Goal: Task Accomplishment & Management: Complete application form

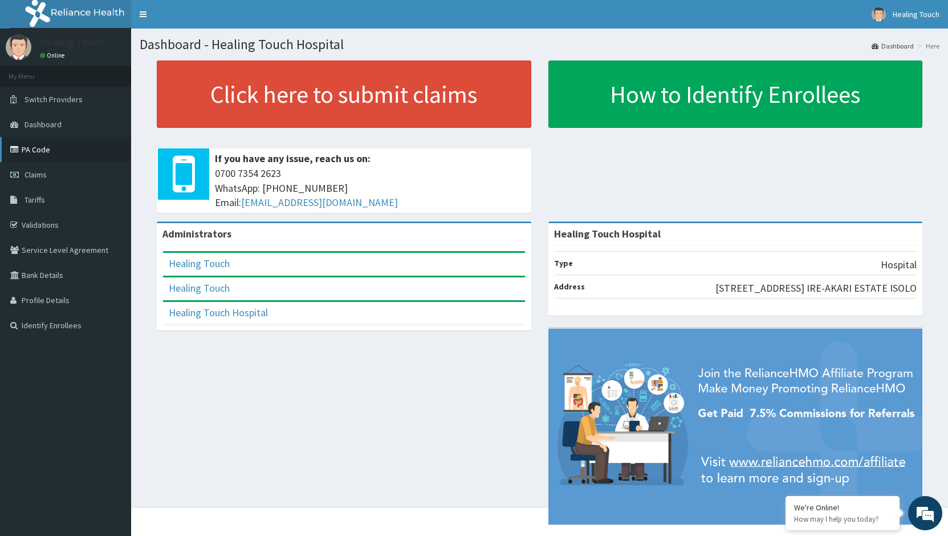
click at [27, 147] on link "PA Code" at bounding box center [65, 149] width 131 height 25
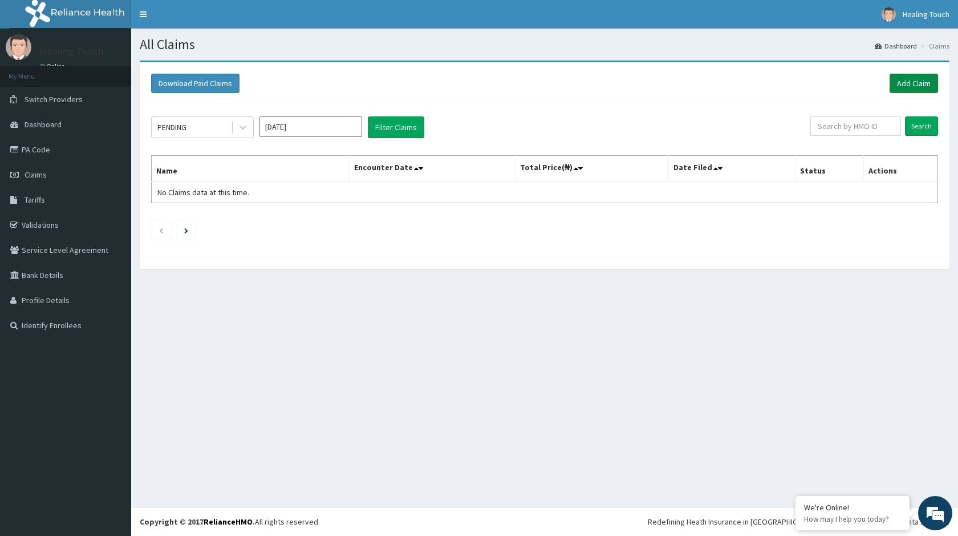
click at [920, 90] on link "Add Claim" at bounding box center [914, 83] width 48 height 19
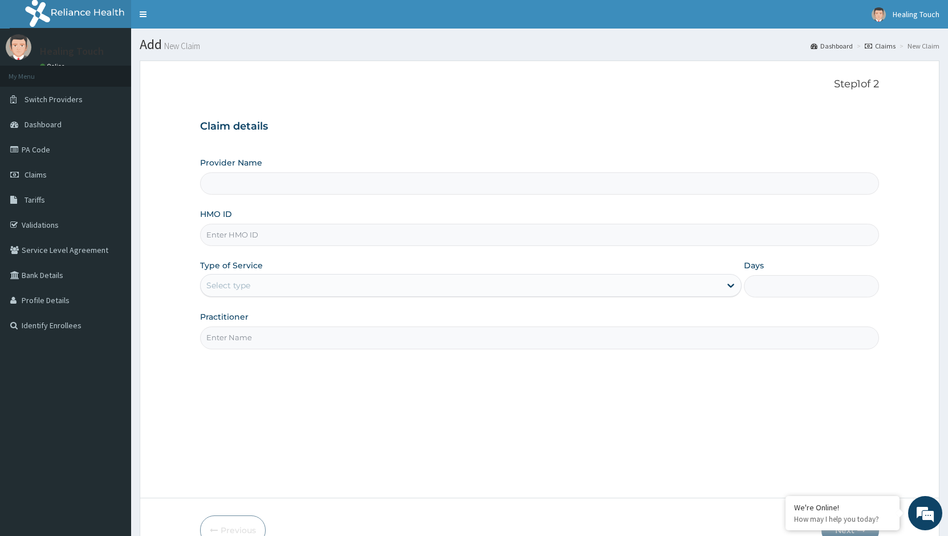
type input "Healing Touch Hospital"
click at [342, 237] on input "HMO ID" at bounding box center [539, 235] width 679 height 22
type input "nss/10004/b"
click at [728, 287] on icon at bounding box center [730, 284] width 11 height 11
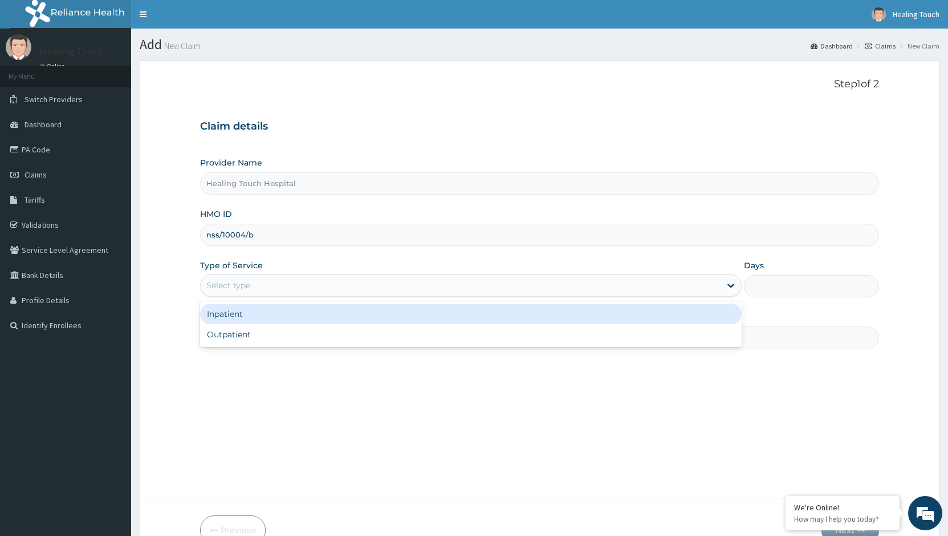
click at [695, 312] on div "Inpatient" at bounding box center [470, 313] width 541 height 21
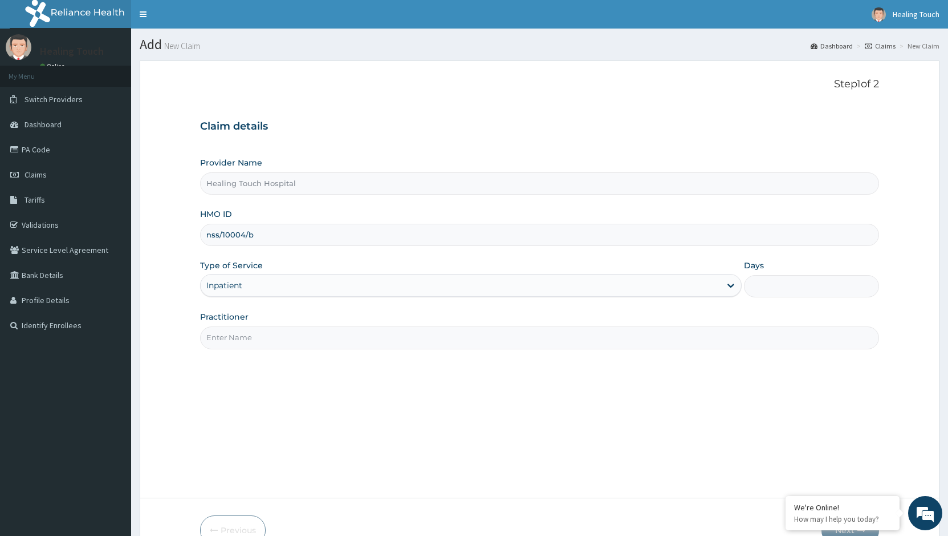
click at [765, 291] on input "Days" at bounding box center [811, 286] width 135 height 22
type input "4"
click at [731, 338] on input "Practitioner" at bounding box center [539, 337] width 679 height 22
type input "d"
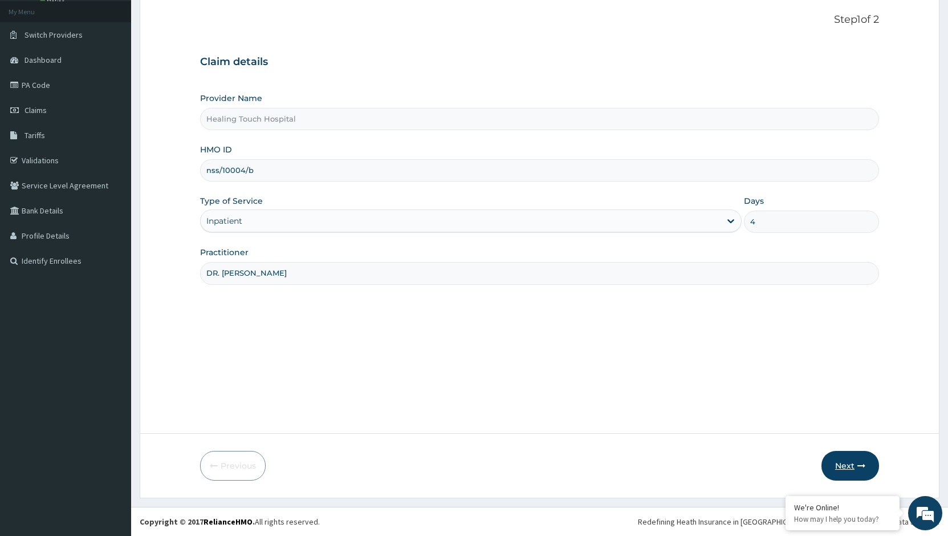
type input "DR. JANE"
click at [847, 458] on button "Next" at bounding box center [851, 466] width 58 height 30
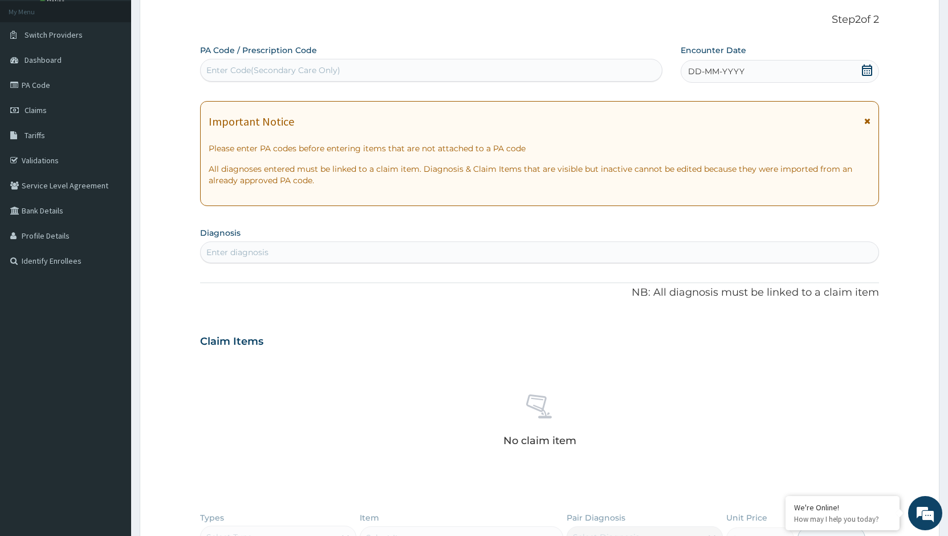
click at [236, 71] on div "Enter Code(Secondary Care Only)" at bounding box center [273, 69] width 134 height 11
paste input "PA/7D77CB"
type input "PA/7D77CB"
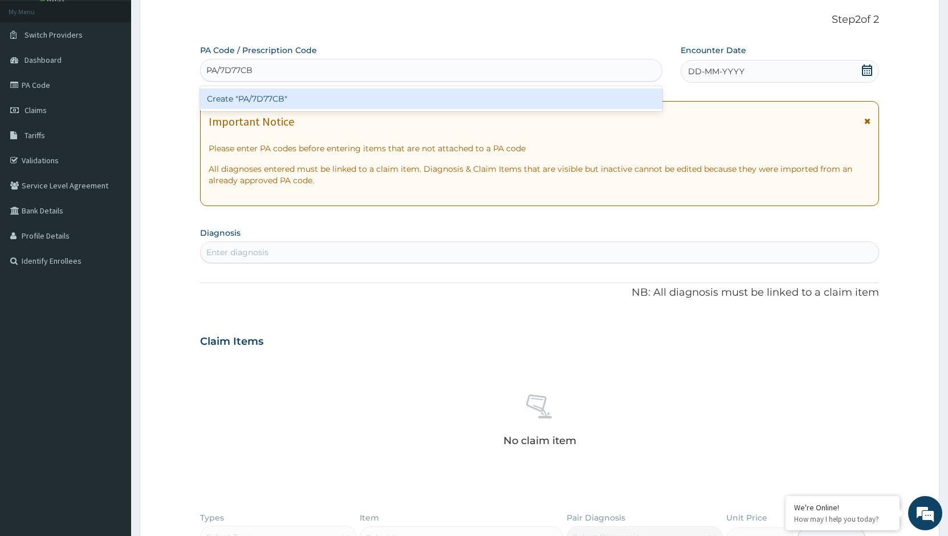
click at [290, 102] on div "Create "PA/7D77CB"" at bounding box center [431, 98] width 463 height 21
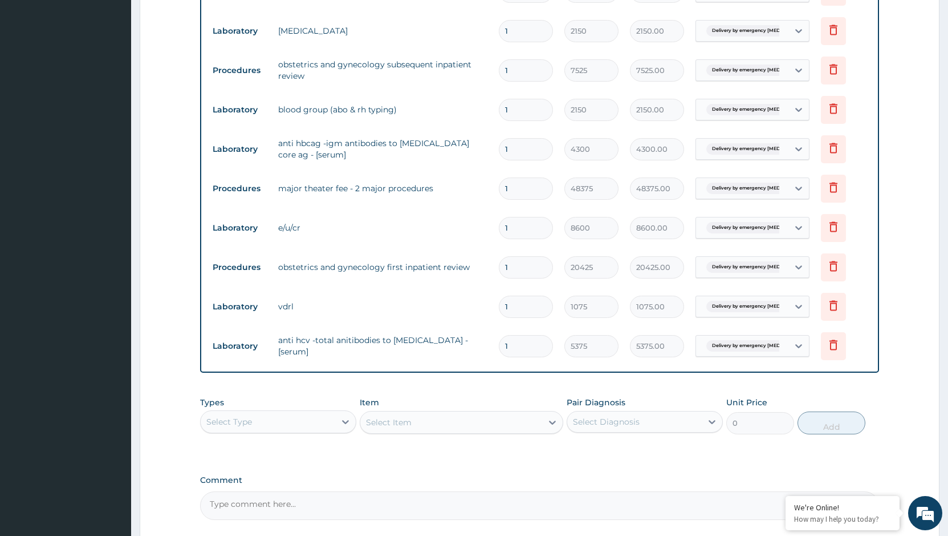
scroll to position [818, 0]
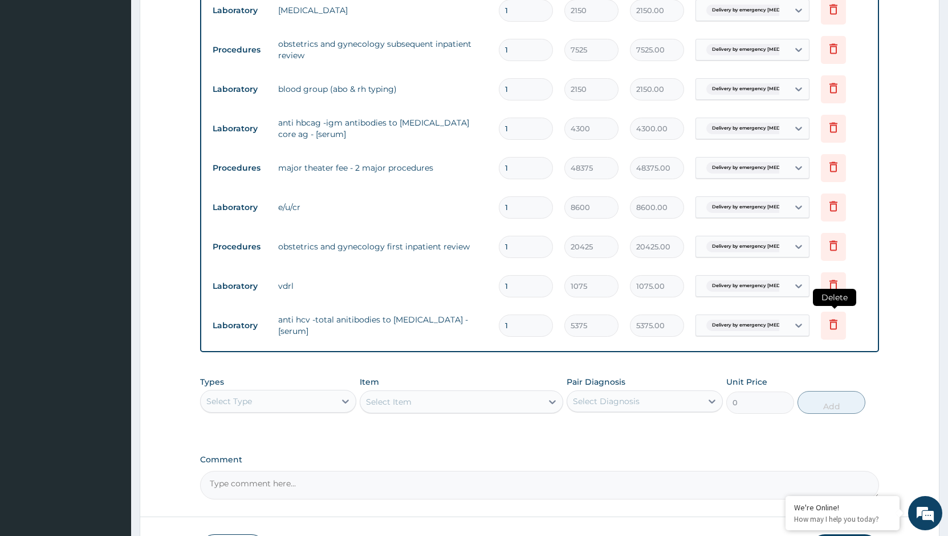
click at [830, 331] on icon at bounding box center [833, 325] width 25 height 28
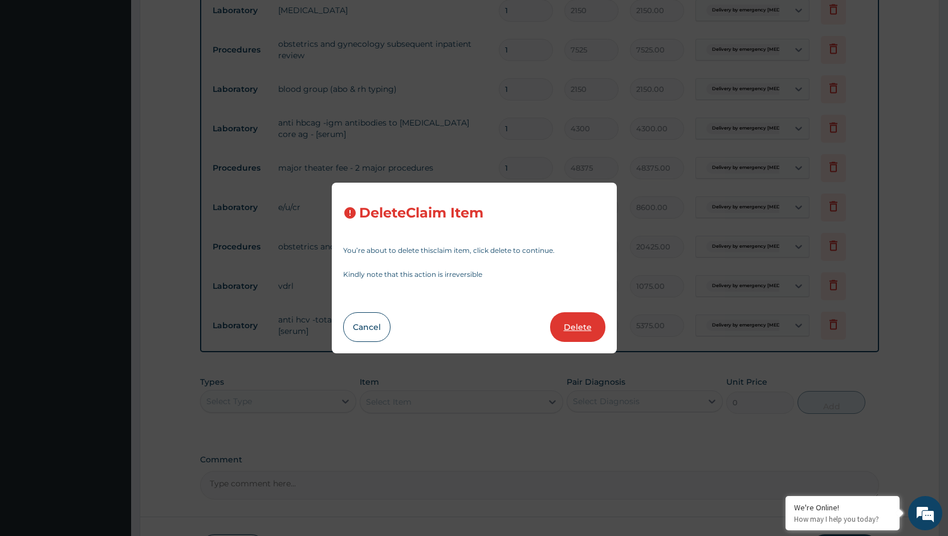
click at [586, 327] on button "Delete" at bounding box center [577, 327] width 55 height 30
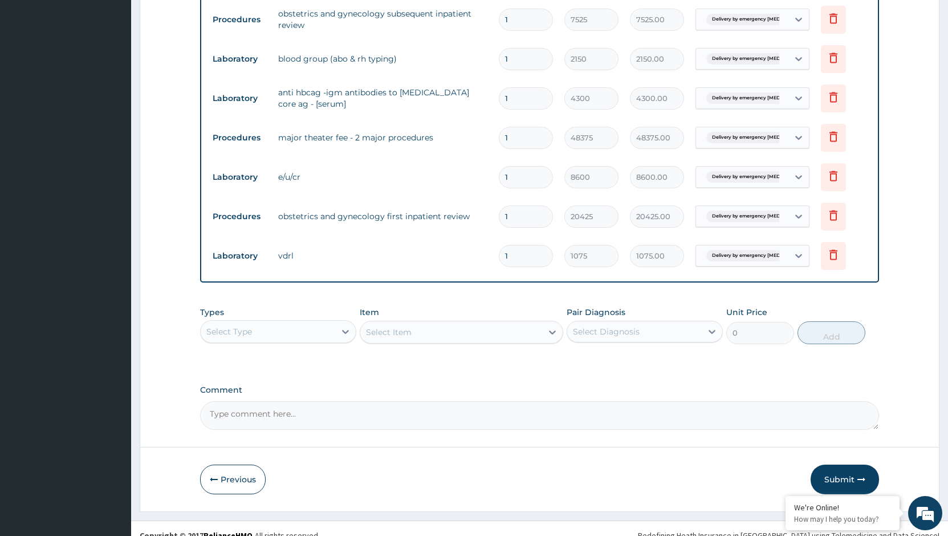
scroll to position [862, 0]
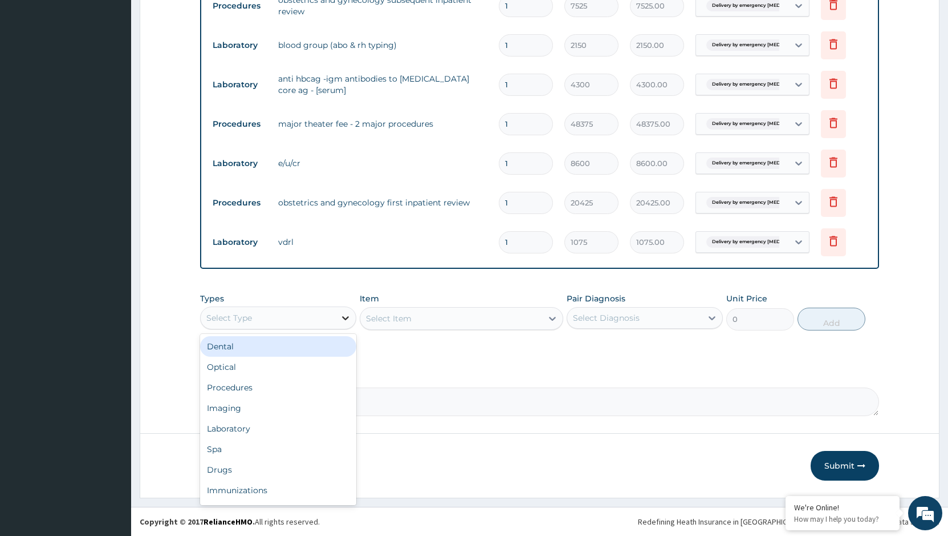
click at [350, 318] on icon at bounding box center [345, 317] width 11 height 11
click at [321, 421] on div "Laboratory" at bounding box center [278, 428] width 156 height 21
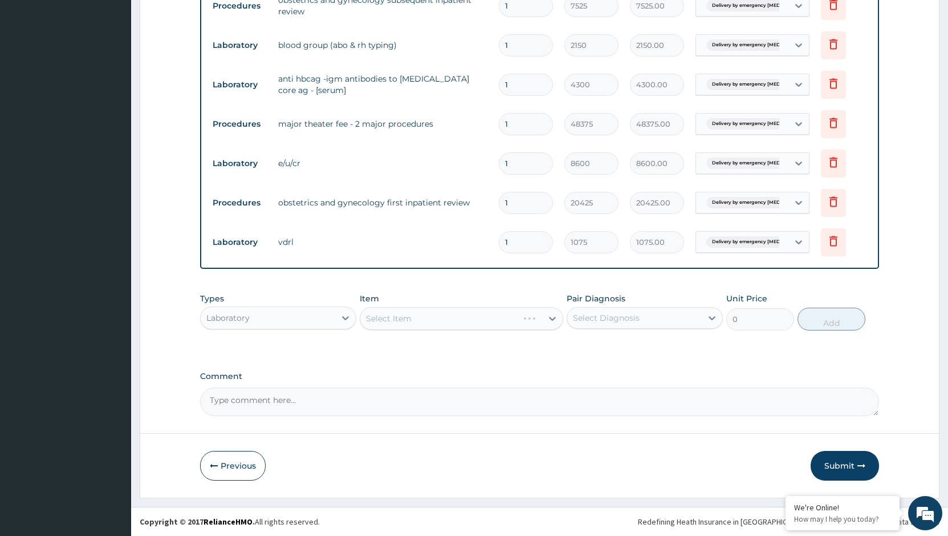
click at [556, 315] on div "Select Item" at bounding box center [462, 318] width 204 height 23
click at [549, 321] on icon at bounding box center [552, 318] width 11 height 11
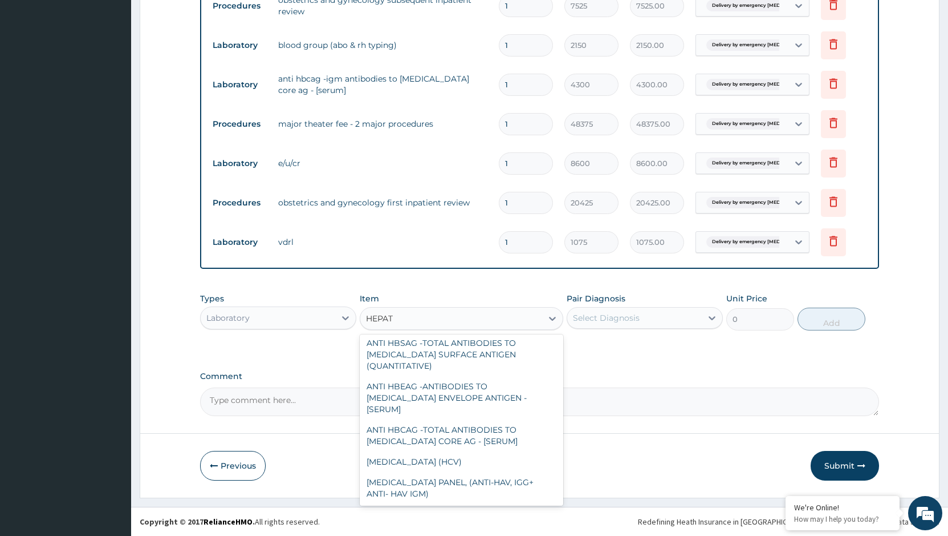
scroll to position [164, 0]
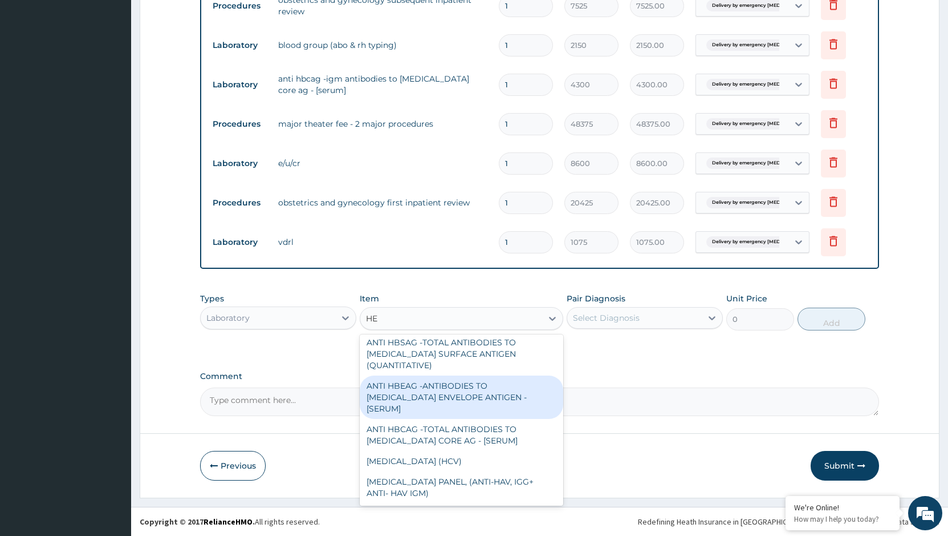
type input "H"
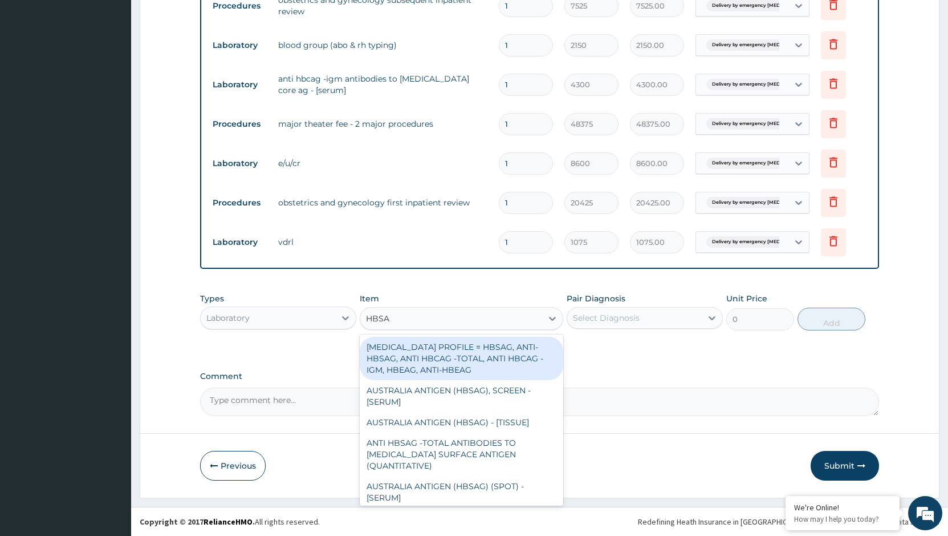
type input "HBSAG"
click at [529, 369] on div "HEPATITIS B PROFILE = HBSAG, ANTI-HBSAG, ANTI HBCAG -TOTAL, ANTI HBCAG -IGM, HB…" at bounding box center [462, 357] width 204 height 43
type input "26875"
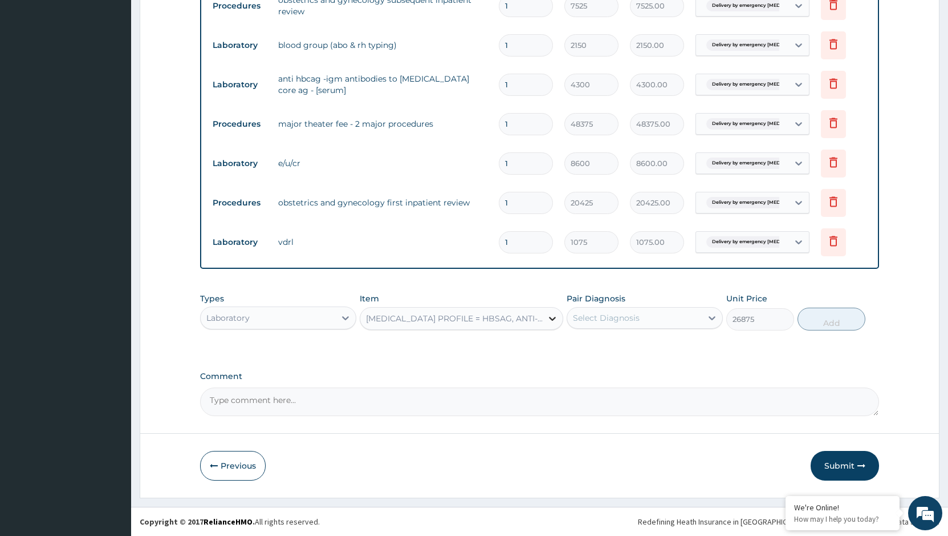
click at [555, 319] on icon at bounding box center [552, 318] width 11 height 11
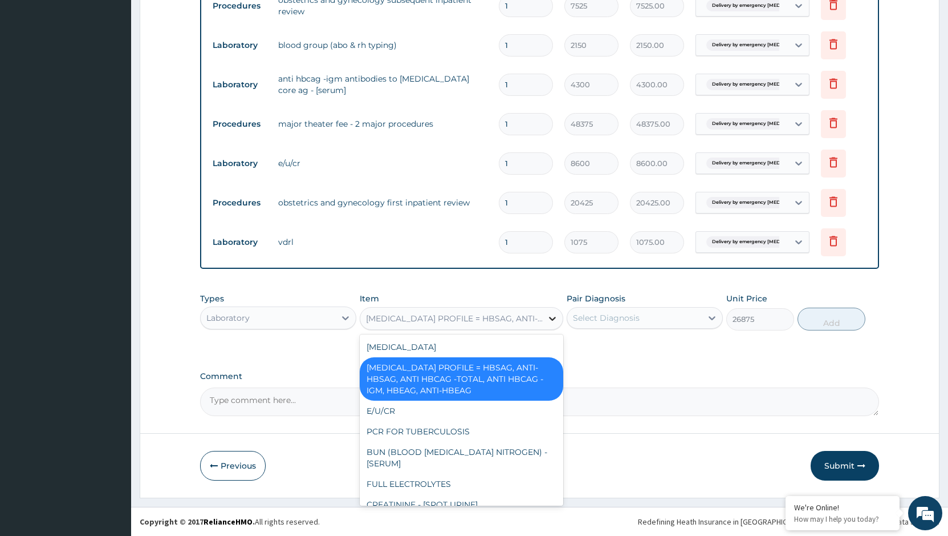
type input "H"
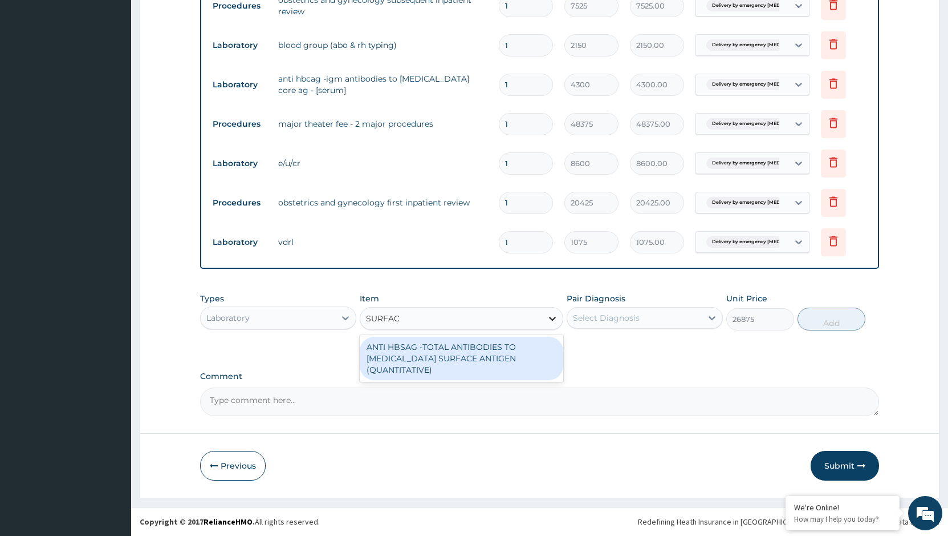
type input "SURFACE"
click at [511, 362] on div "ANTI HBSAG -TOTAL ANTIBODIES TO HEPATITIS B SURFACE ANTIGEN (QUANTITATIVE)" at bounding box center [462, 357] width 204 height 43
type input "4300"
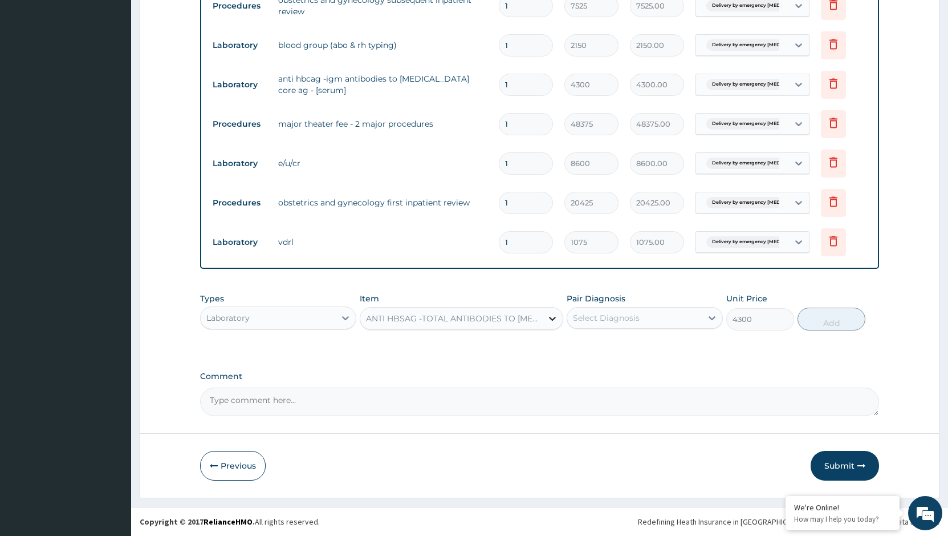
click at [554, 320] on icon at bounding box center [552, 318] width 11 height 11
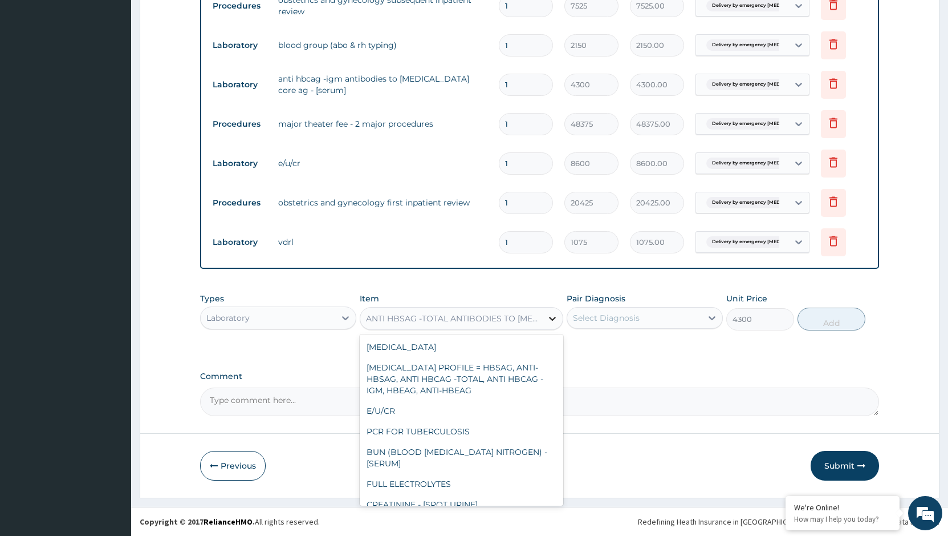
scroll to position [5223, 0]
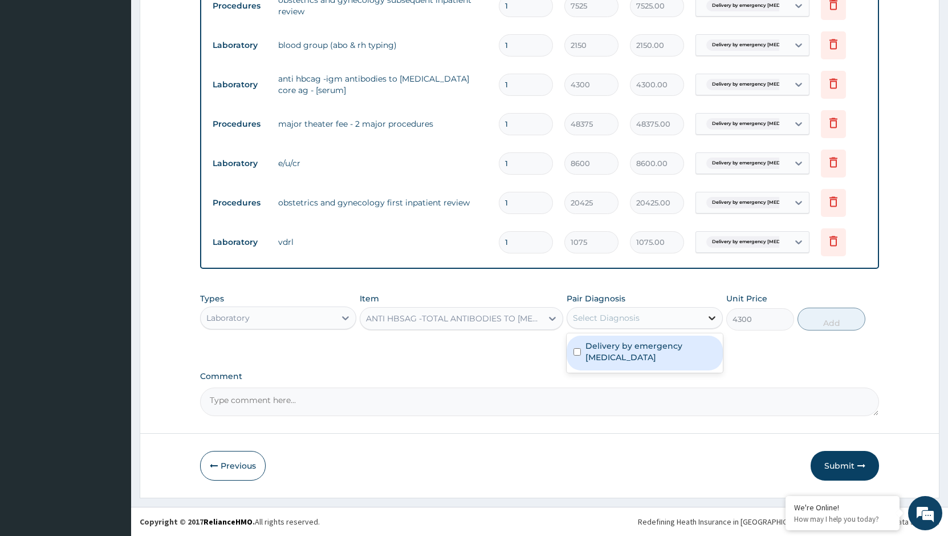
click at [708, 321] on icon at bounding box center [712, 317] width 11 height 11
click at [659, 348] on label "Delivery by emergency cesarean section" at bounding box center [651, 351] width 131 height 23
checkbox input "true"
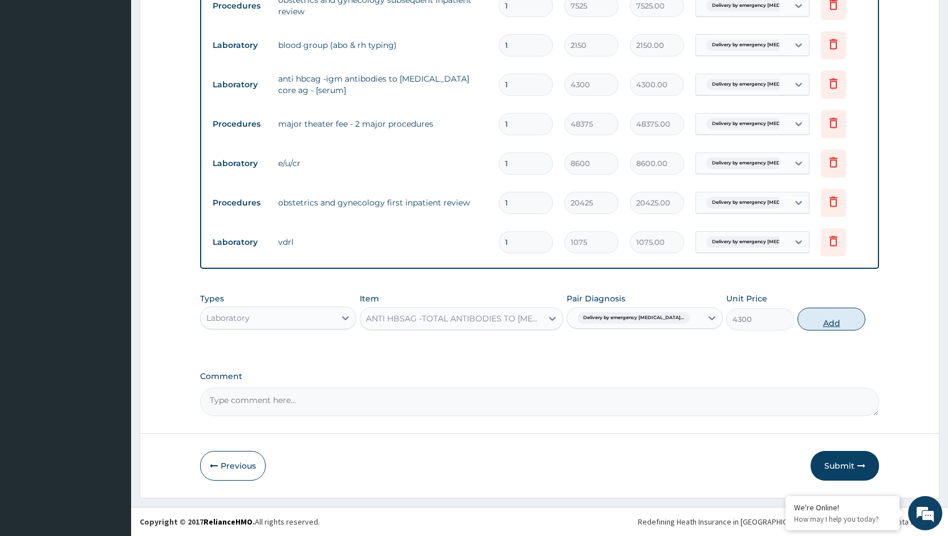
click at [836, 319] on button "Add" at bounding box center [832, 318] width 68 height 23
type input "0"
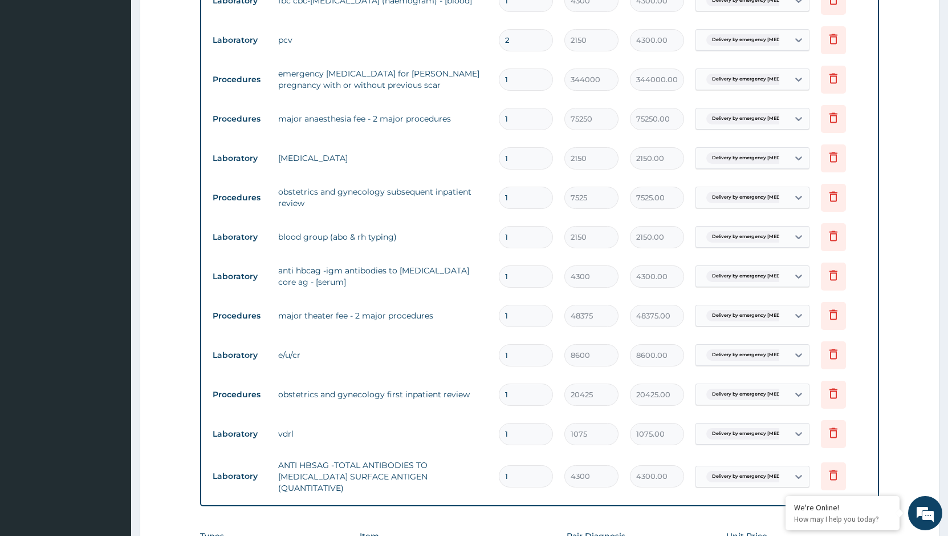
scroll to position [691, 0]
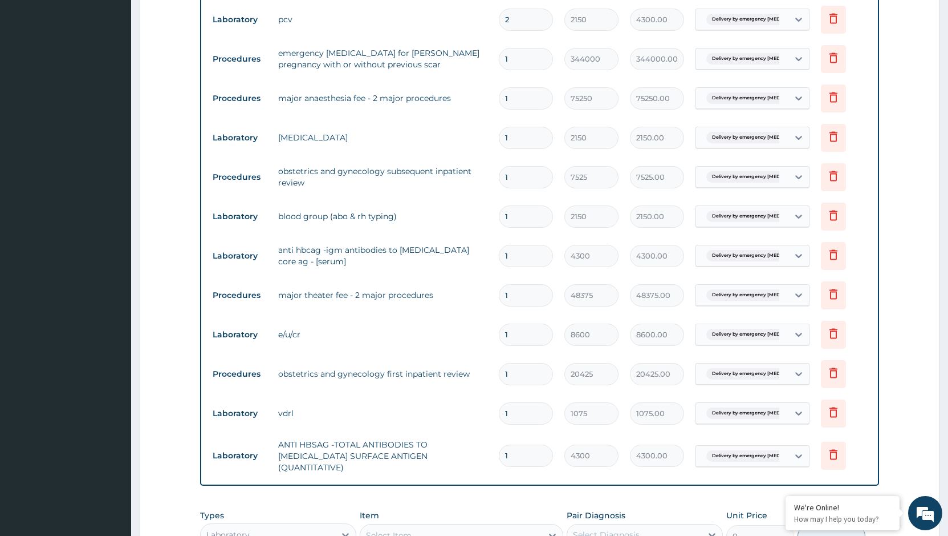
click at [864, 354] on td "Delete" at bounding box center [844, 373] width 57 height 39
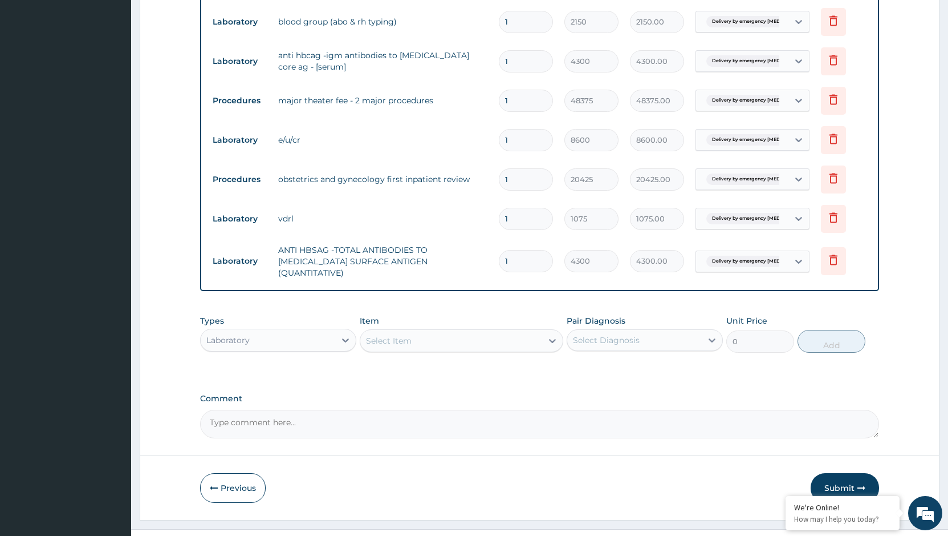
scroll to position [902, 0]
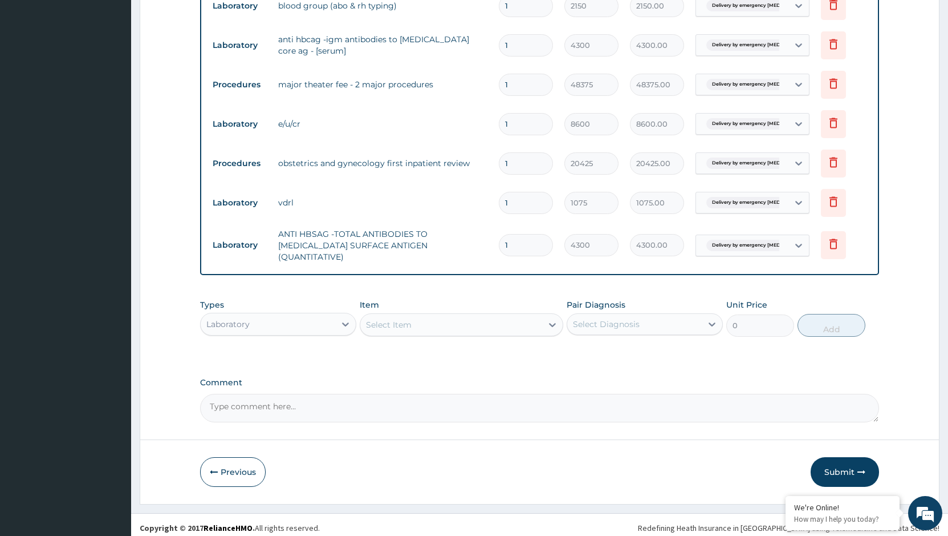
click at [563, 245] on td "4300" at bounding box center [592, 245] width 66 height 34
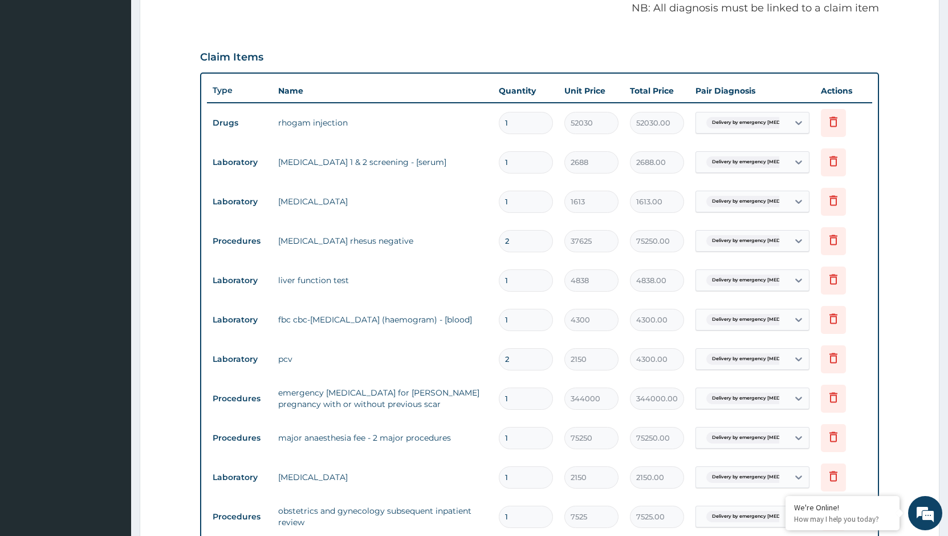
scroll to position [331, 0]
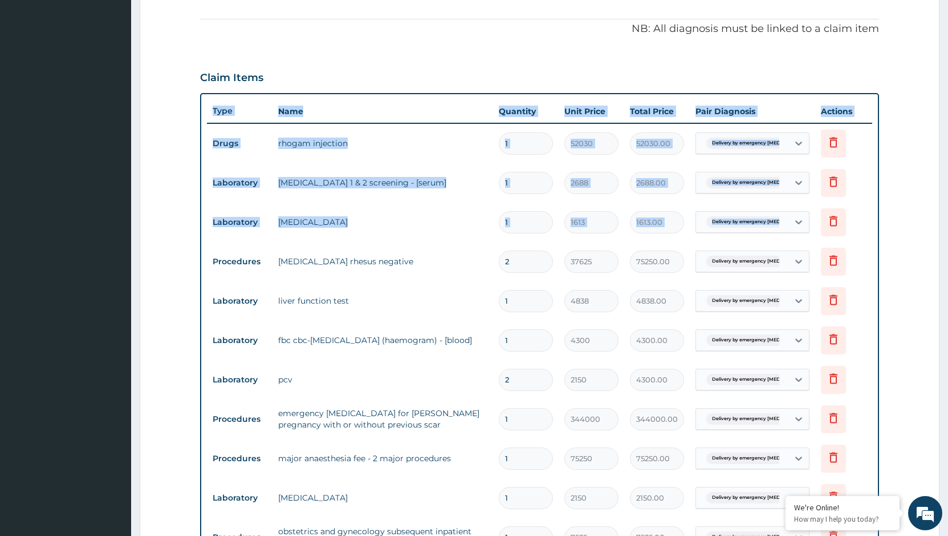
drag, startPoint x: 853, startPoint y: 236, endPoint x: 958, endPoint y: 402, distance: 196.5
click at [948, 397] on html "R EL Toggle navigation Healing Touch Healing Touch - healingtouchhospital16@gma…" at bounding box center [474, 391] width 948 height 1444
click at [463, 290] on td "liver function test" at bounding box center [383, 300] width 221 height 23
click at [909, 299] on form "Step 2 of 2 PA Code / Prescription Code PA/7D77CB Encounter Date 13-08-2025 Imp…" at bounding box center [540, 401] width 800 height 1345
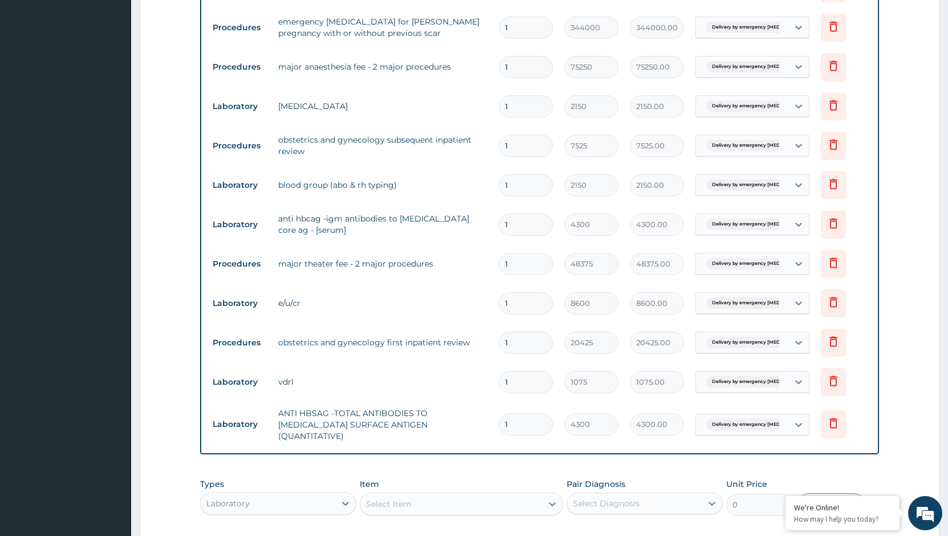
scroll to position [845, 0]
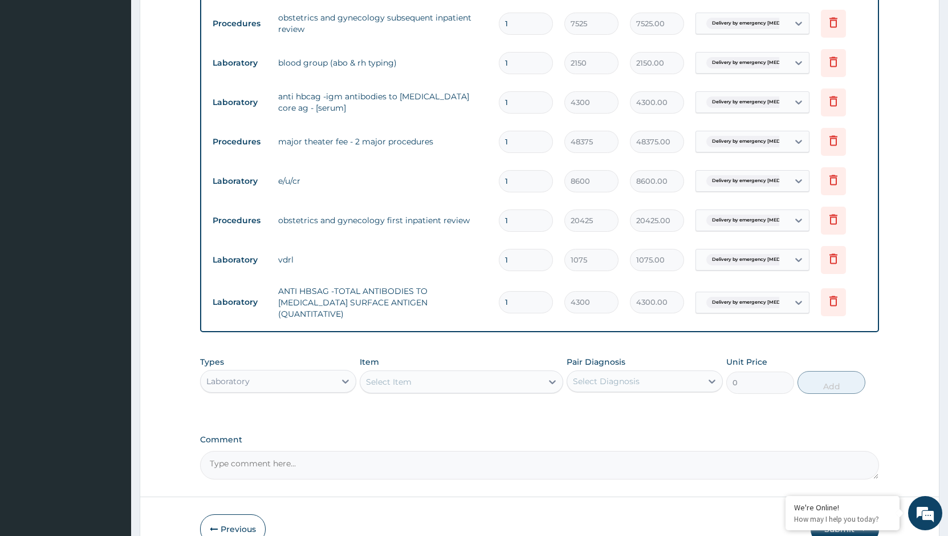
click at [752, 315] on td "Delivery by emergency cesarean..." at bounding box center [752, 302] width 125 height 33
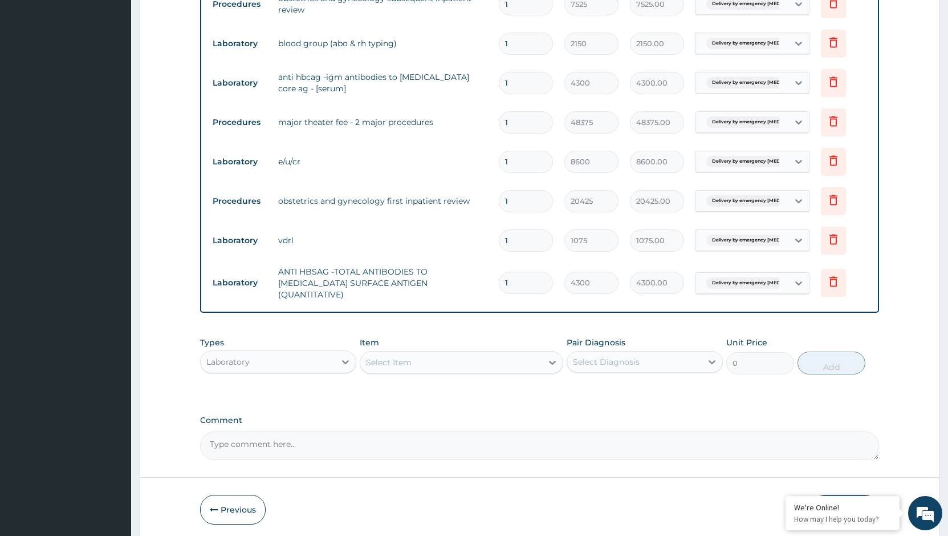
scroll to position [902, 0]
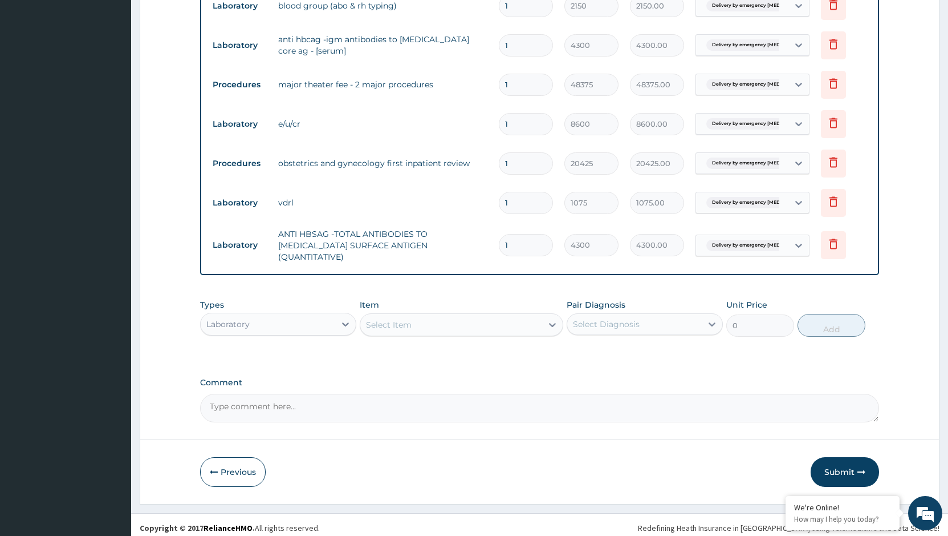
click at [861, 257] on td "Delete" at bounding box center [844, 244] width 57 height 39
click at [242, 468] on button "Previous" at bounding box center [233, 472] width 66 height 30
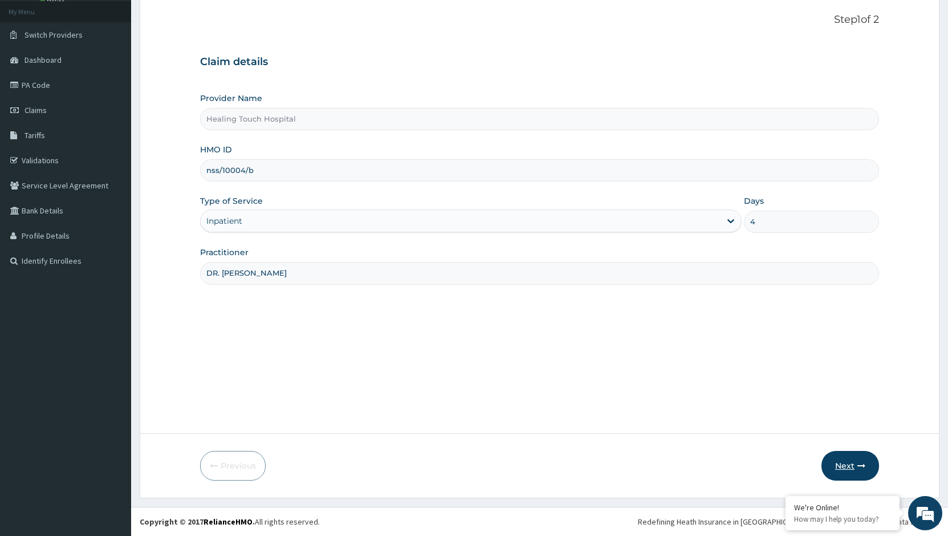
click at [865, 473] on button "Next" at bounding box center [851, 466] width 58 height 30
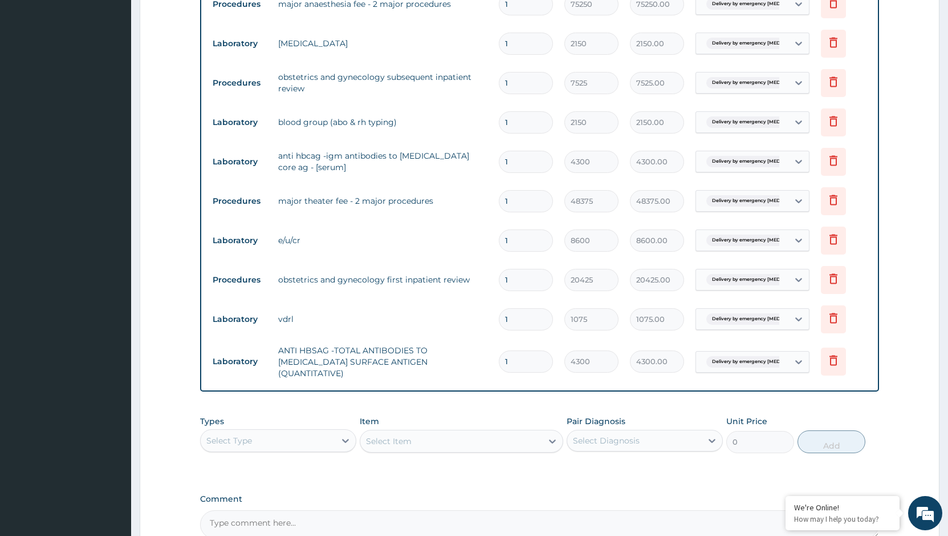
scroll to position [798, 0]
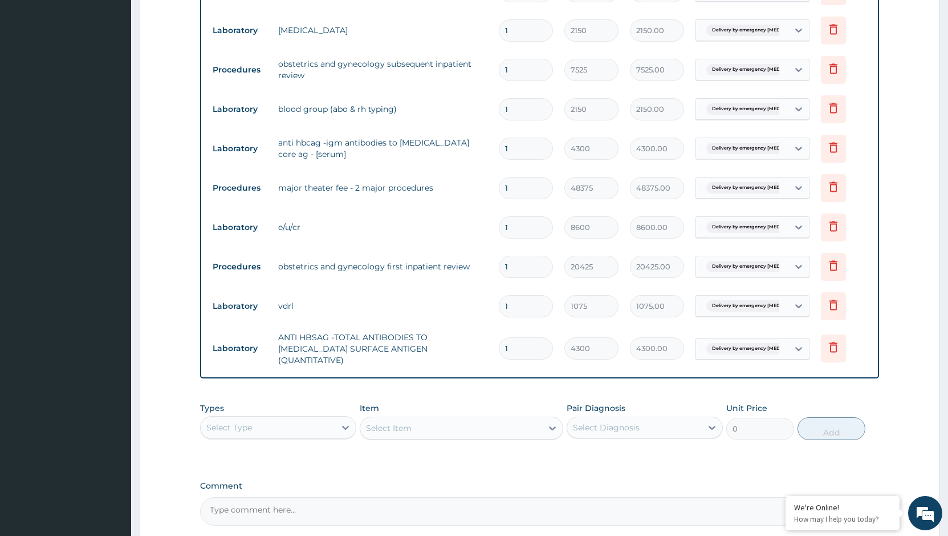
click at [483, 351] on td "ANTI HBSAG -TOTAL ANTIBODIES TO HEPATITIS B SURFACE ANTIGEN (QUANTITATIVE)" at bounding box center [383, 349] width 221 height 46
click at [531, 350] on input "1" at bounding box center [526, 348] width 54 height 22
type input "0.00"
type input "1"
type input "4300.00"
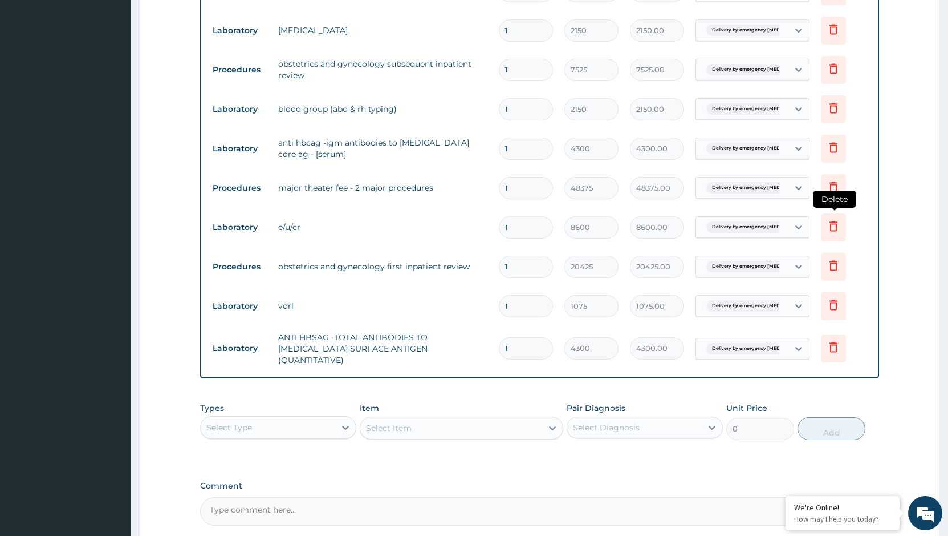
click at [832, 231] on icon at bounding box center [834, 226] width 8 height 10
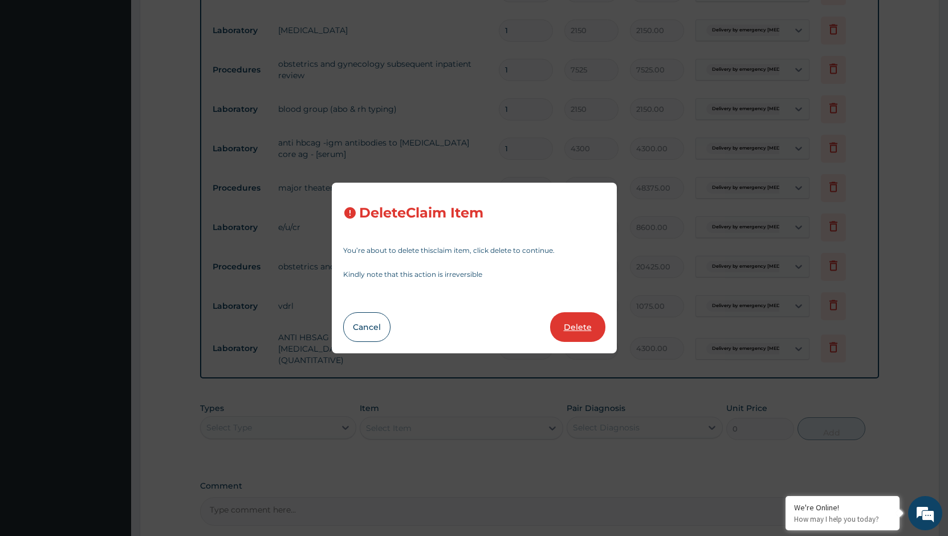
click at [578, 321] on button "Delete" at bounding box center [577, 327] width 55 height 30
type input "20425"
type input "20425.00"
type input "1075"
type input "1075.00"
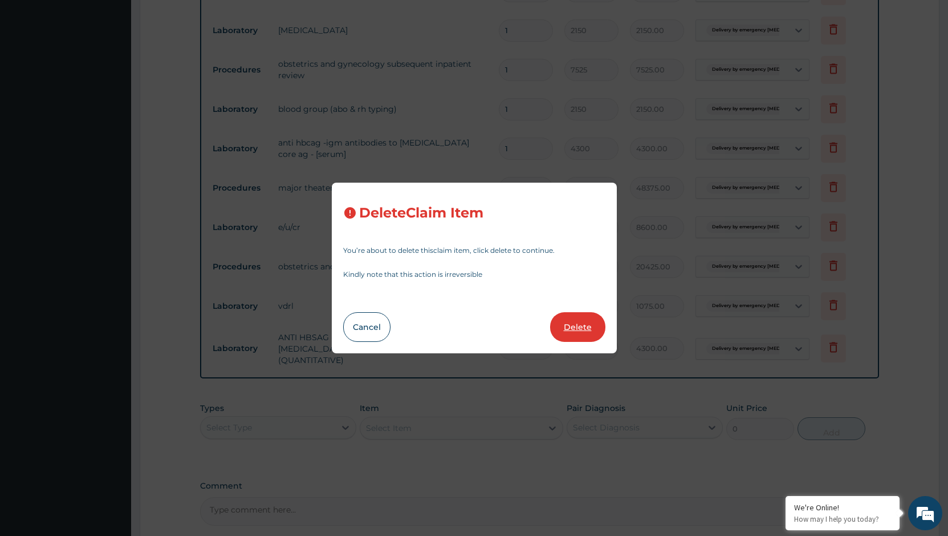
type input "4300"
type input "4300.00"
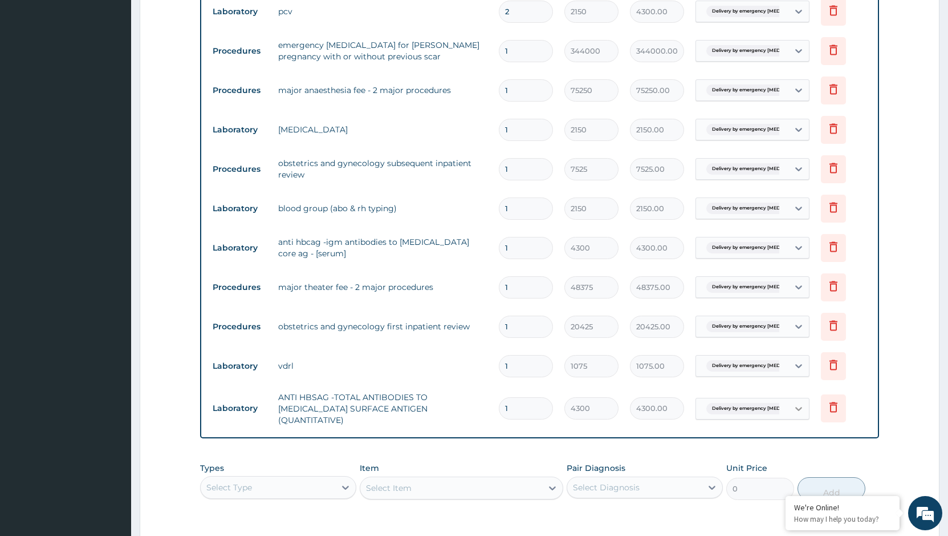
scroll to position [856, 0]
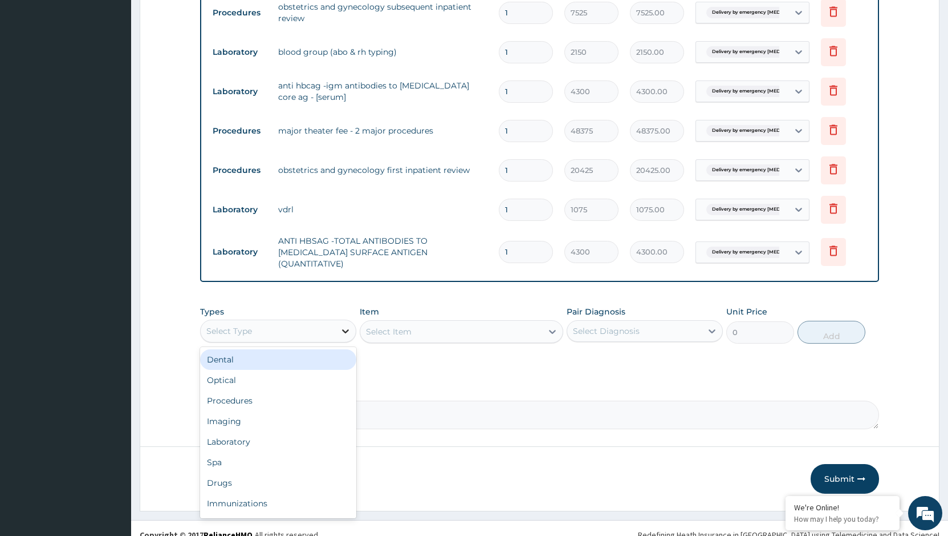
click at [342, 325] on icon at bounding box center [345, 330] width 11 height 11
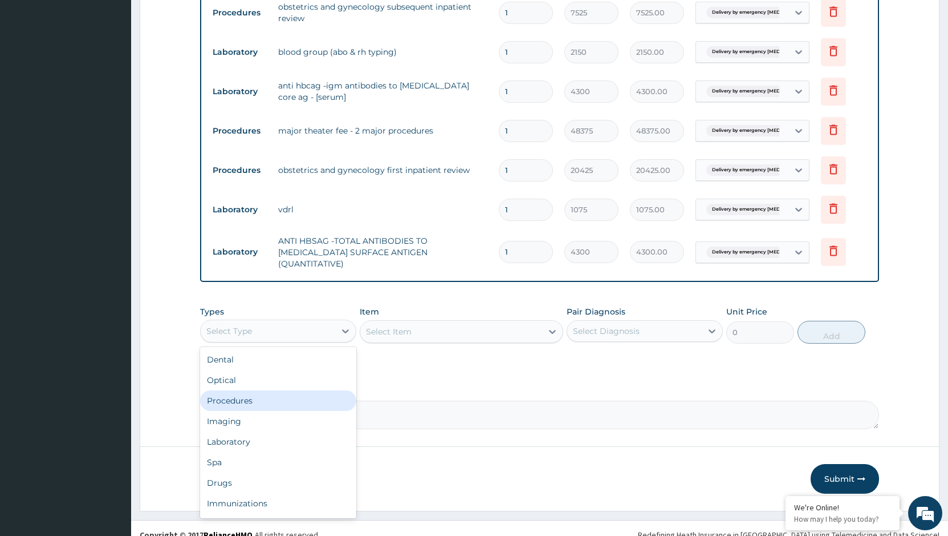
scroll to position [39, 0]
click at [279, 403] on div "Laboratory" at bounding box center [278, 402] width 156 height 21
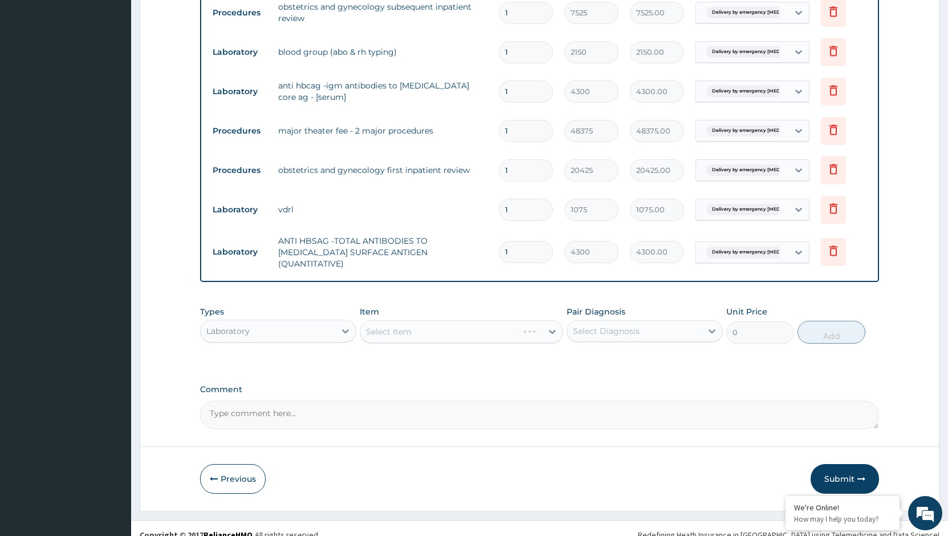
click at [548, 321] on div "Select Item" at bounding box center [462, 331] width 204 height 23
click at [554, 330] on icon at bounding box center [552, 332] width 7 height 4
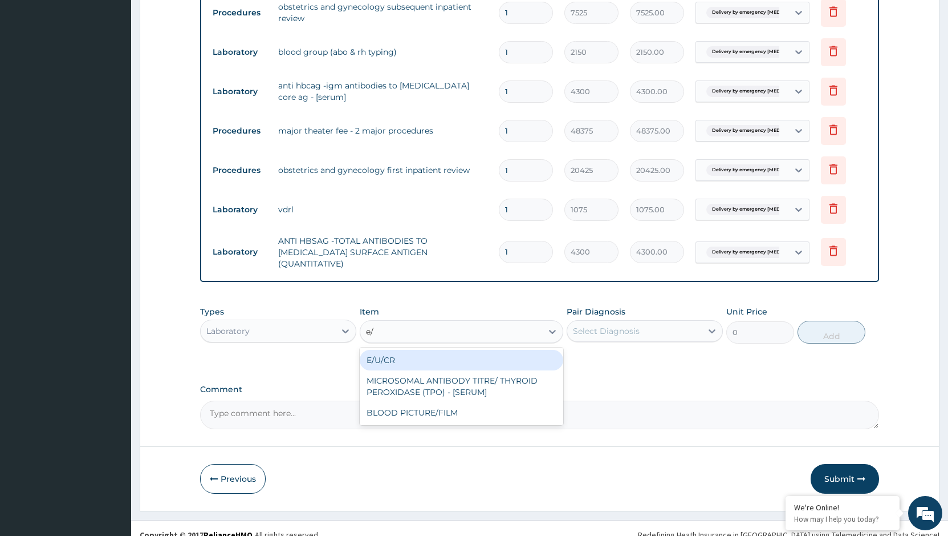
type input "e/u"
click at [502, 350] on div "E/U/CR" at bounding box center [462, 360] width 204 height 21
type input "8600"
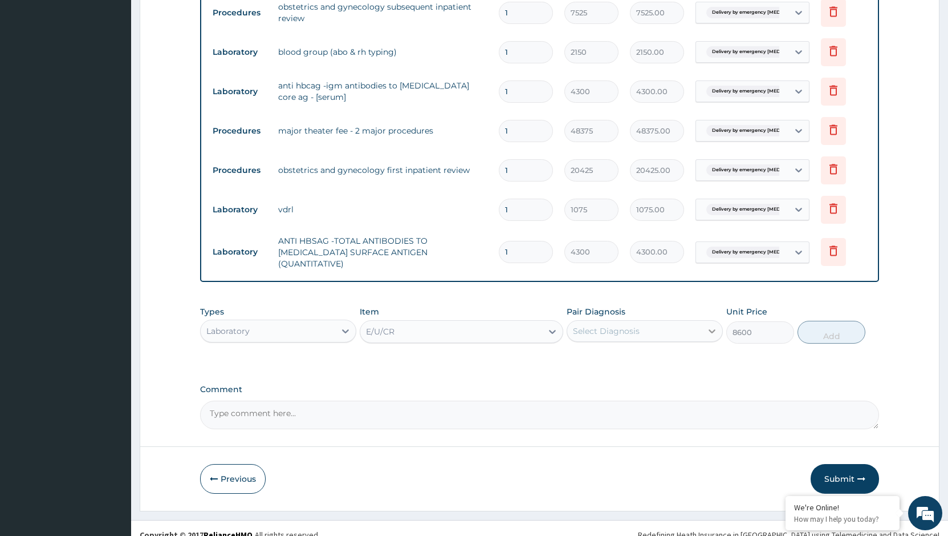
click at [717, 325] on icon at bounding box center [712, 330] width 11 height 11
click at [685, 353] on label "Delivery by emergency cesarean section" at bounding box center [651, 364] width 131 height 23
checkbox input "true"
click at [820, 333] on button "Add" at bounding box center [832, 332] width 68 height 23
type input "0"
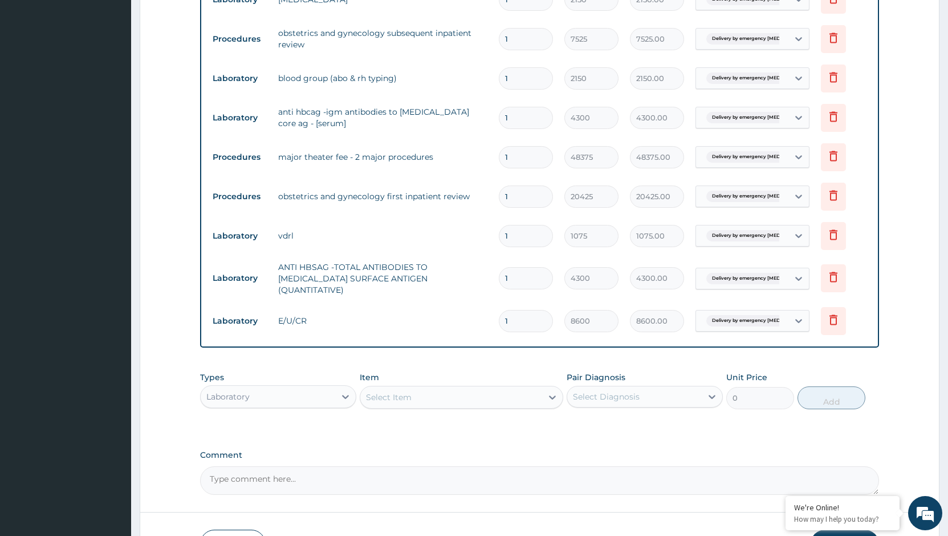
scroll to position [845, 0]
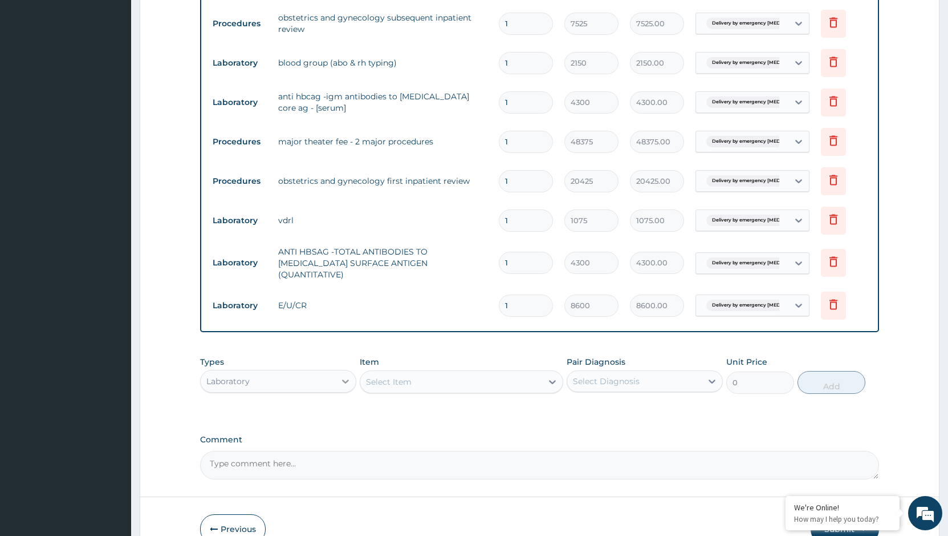
click at [341, 375] on icon at bounding box center [345, 380] width 11 height 11
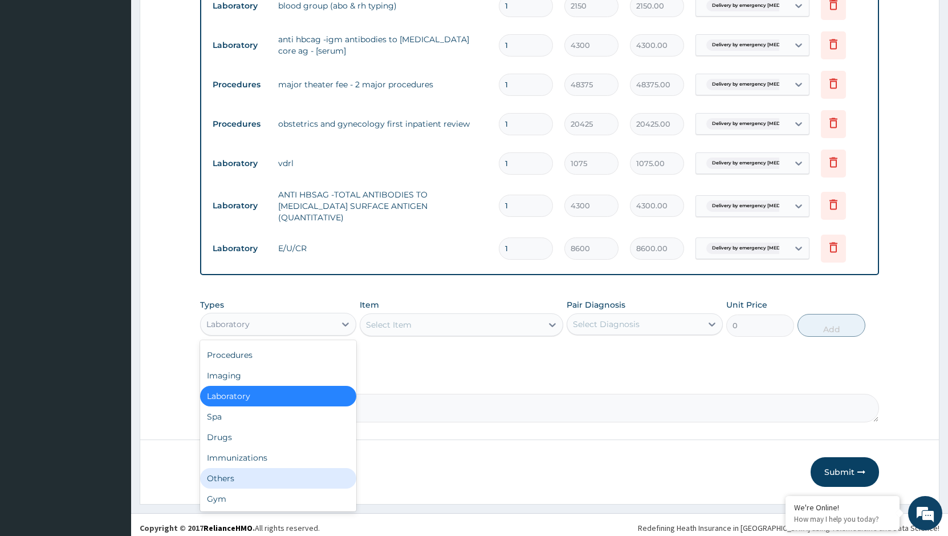
scroll to position [0, 0]
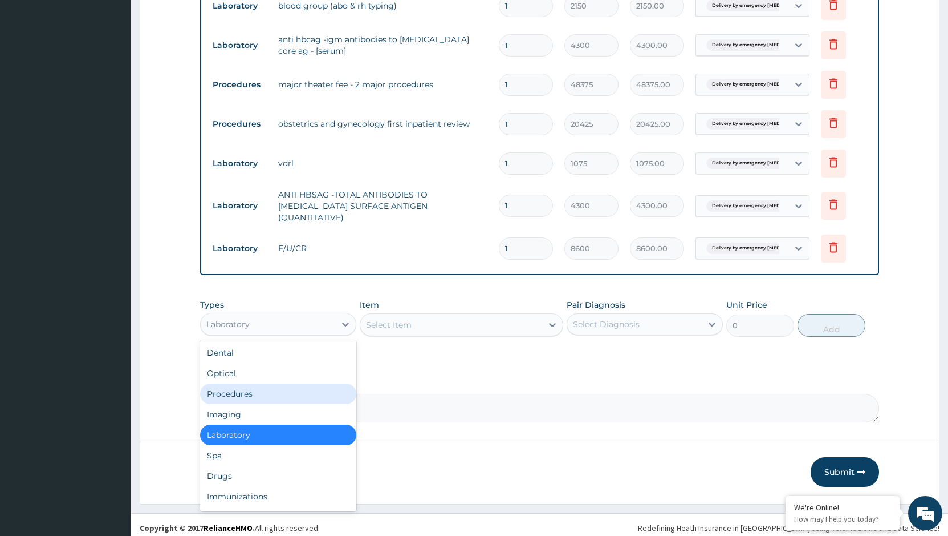
click at [257, 386] on div "Procedures" at bounding box center [278, 393] width 156 height 21
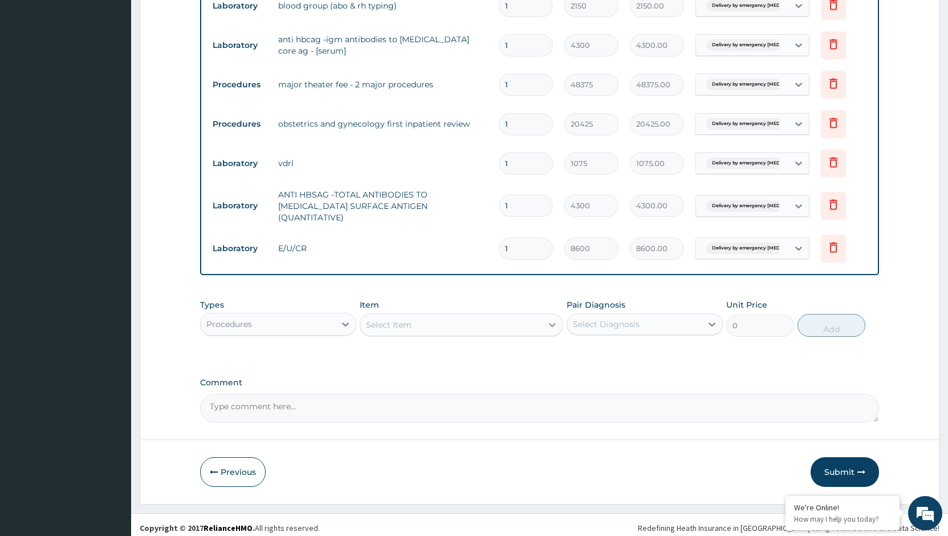
click at [545, 321] on div at bounding box center [552, 324] width 21 height 21
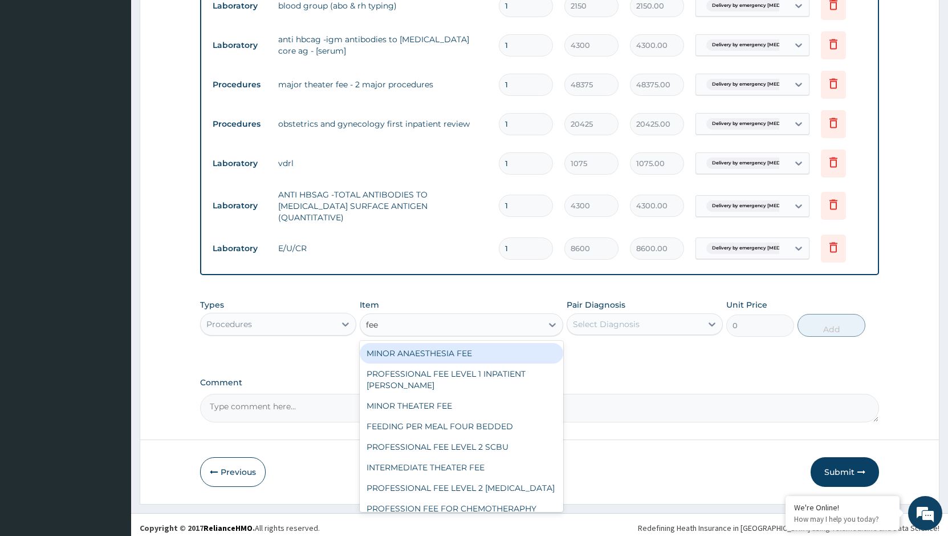
type input "feed"
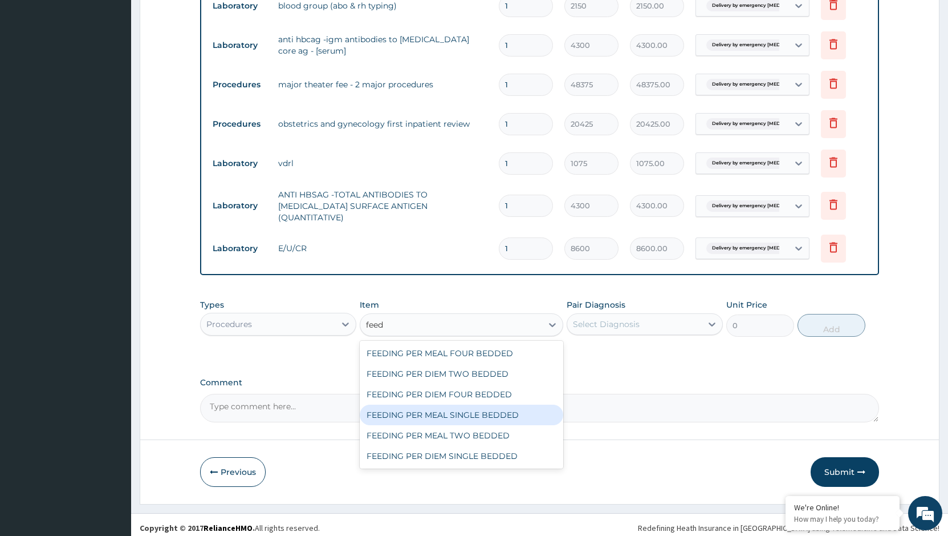
click at [472, 404] on div "FEEDING PER MEAL SINGLE BEDDED" at bounding box center [462, 414] width 204 height 21
type input "3763"
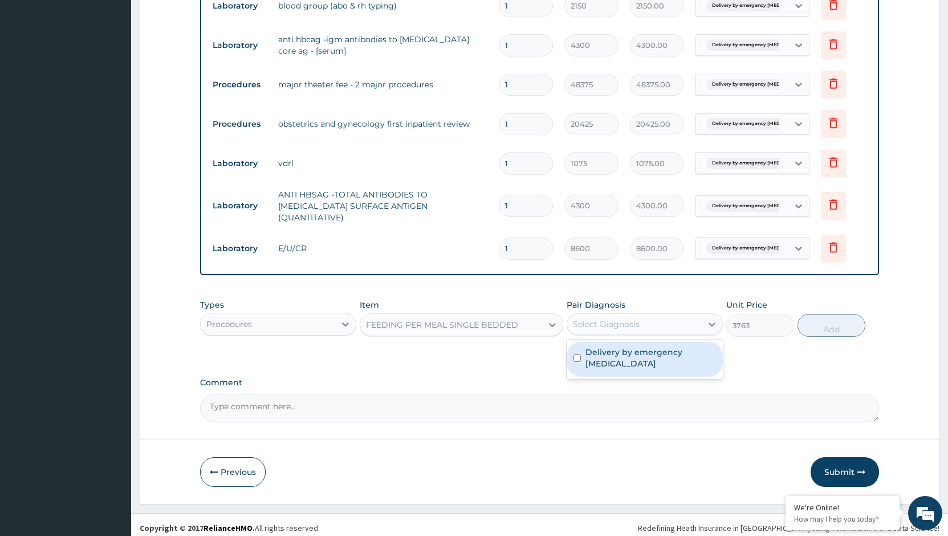
click at [684, 319] on div "Select Diagnosis" at bounding box center [634, 324] width 135 height 18
click at [577, 354] on input "checkbox" at bounding box center [577, 357] width 7 height 7
checkbox input "true"
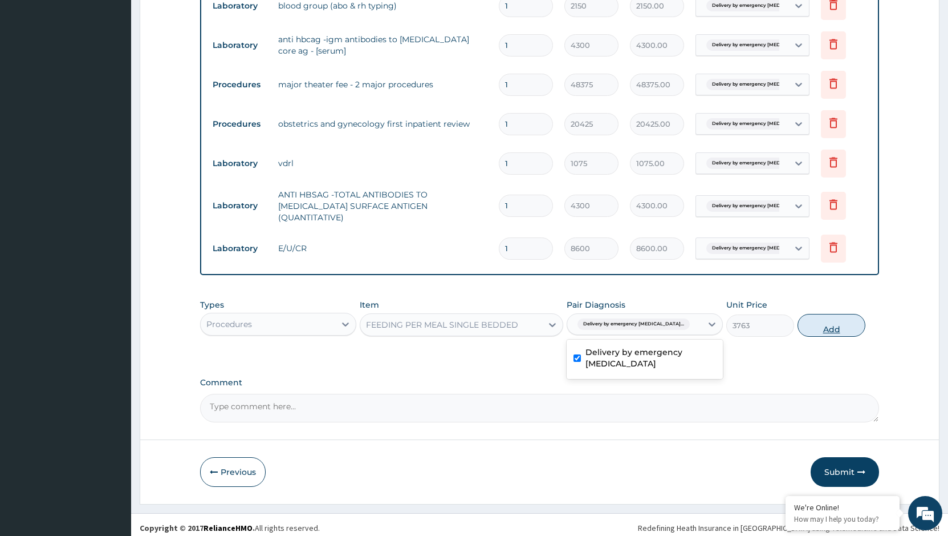
click at [816, 322] on button "Add" at bounding box center [832, 325] width 68 height 23
type input "0"
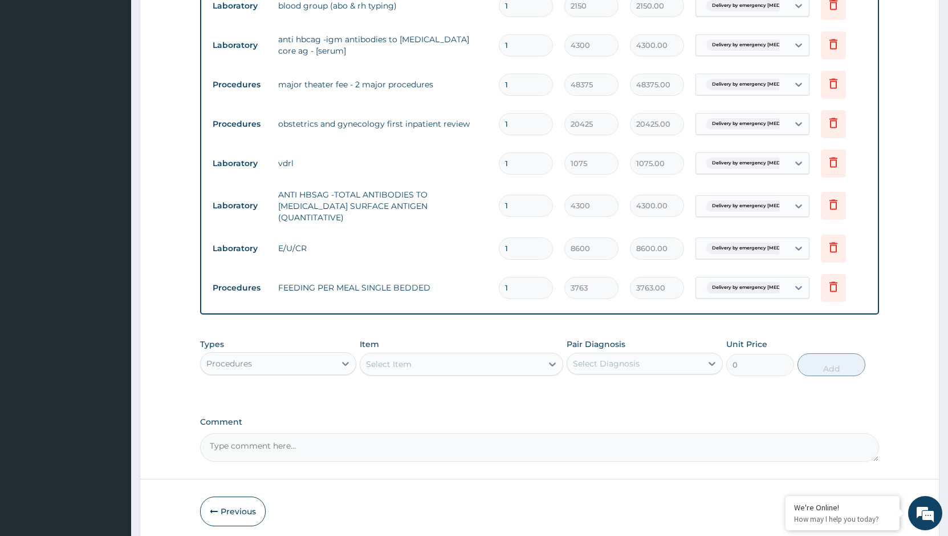
type input "0.00"
type input "2"
type input "7526.00"
type input "2"
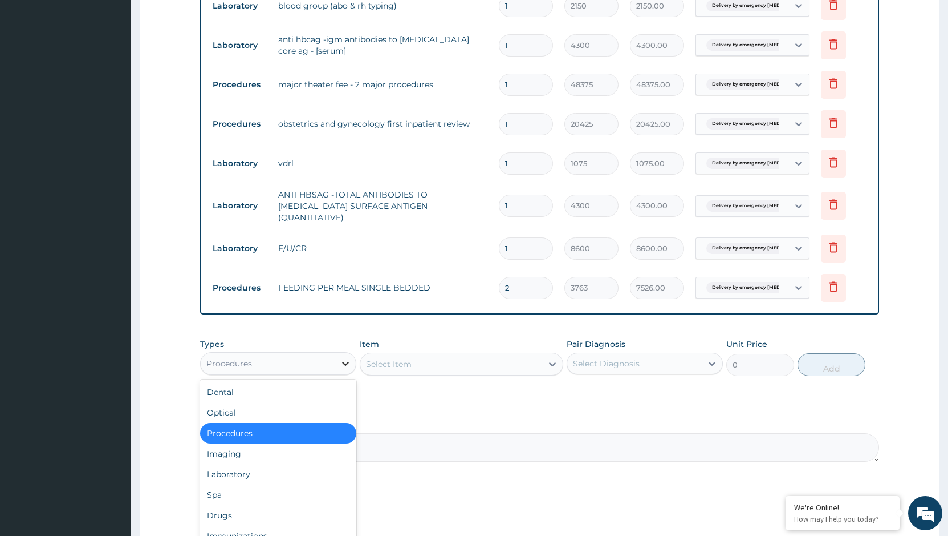
click at [344, 362] on icon at bounding box center [345, 364] width 7 height 4
click at [419, 358] on div "Select Item" at bounding box center [451, 364] width 182 height 18
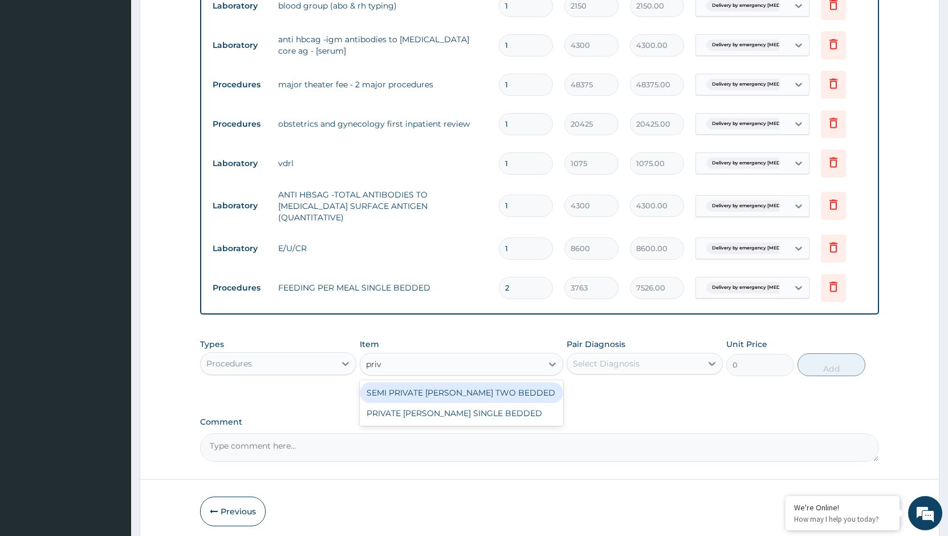
type input "priva"
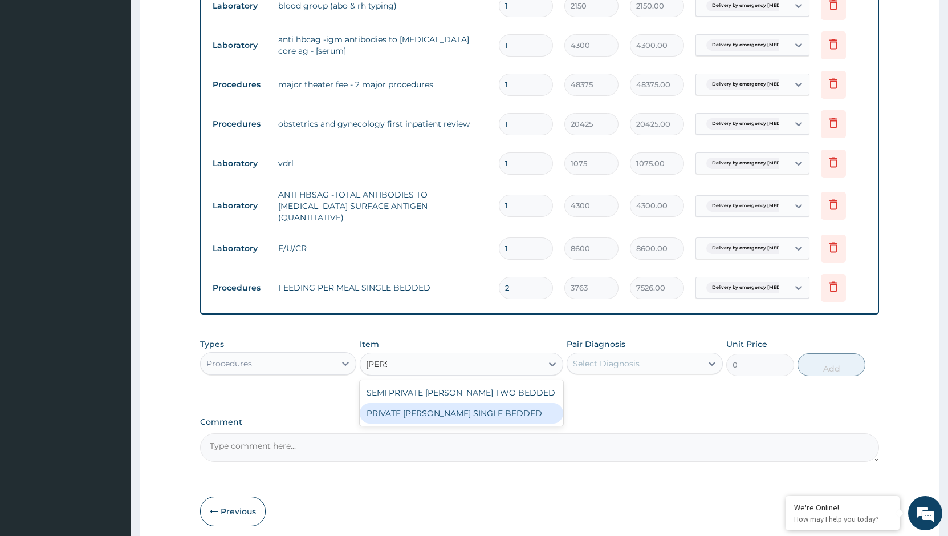
click at [414, 406] on div "PRIVATE WARD SINGLE BEDDED" at bounding box center [462, 413] width 204 height 21
type input "15050"
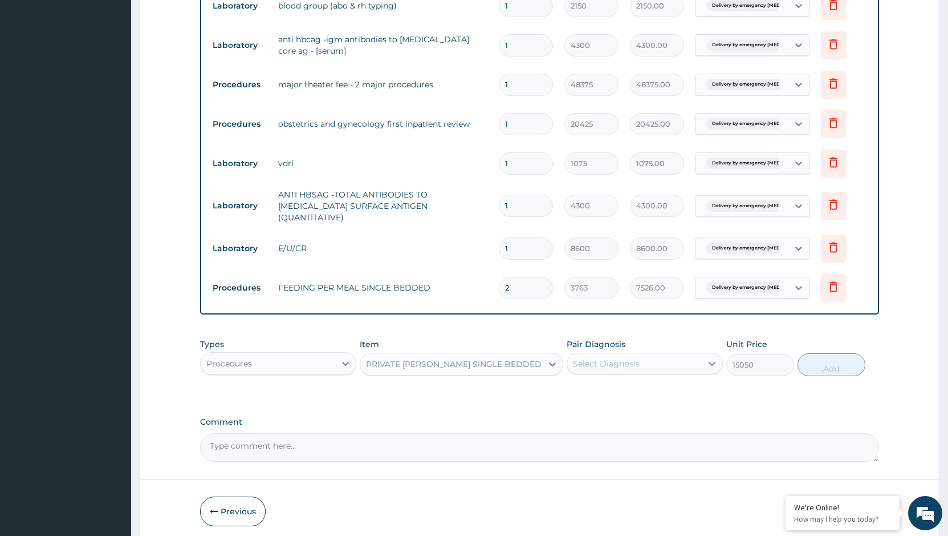
click at [711, 360] on icon at bounding box center [712, 363] width 11 height 11
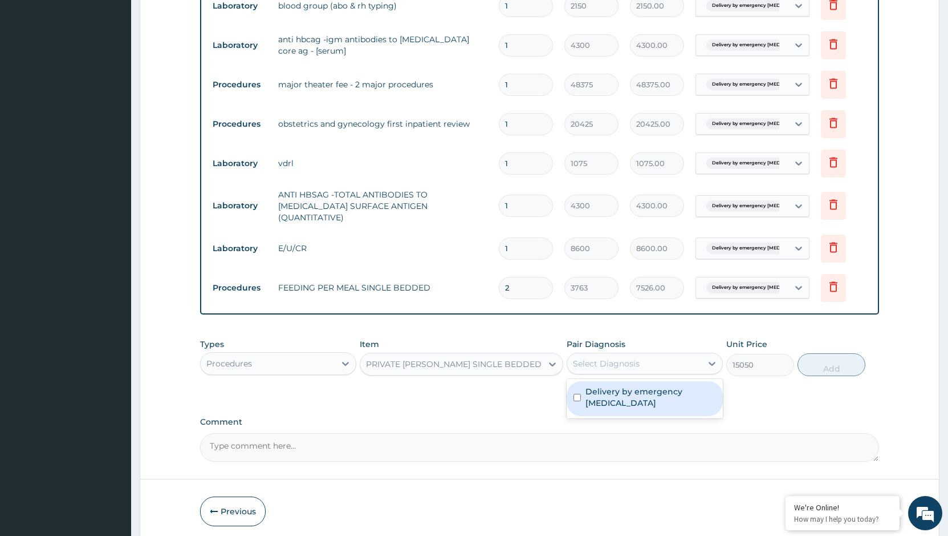
click at [645, 390] on label "Delivery by emergency cesarean section" at bounding box center [651, 397] width 131 height 23
checkbox input "true"
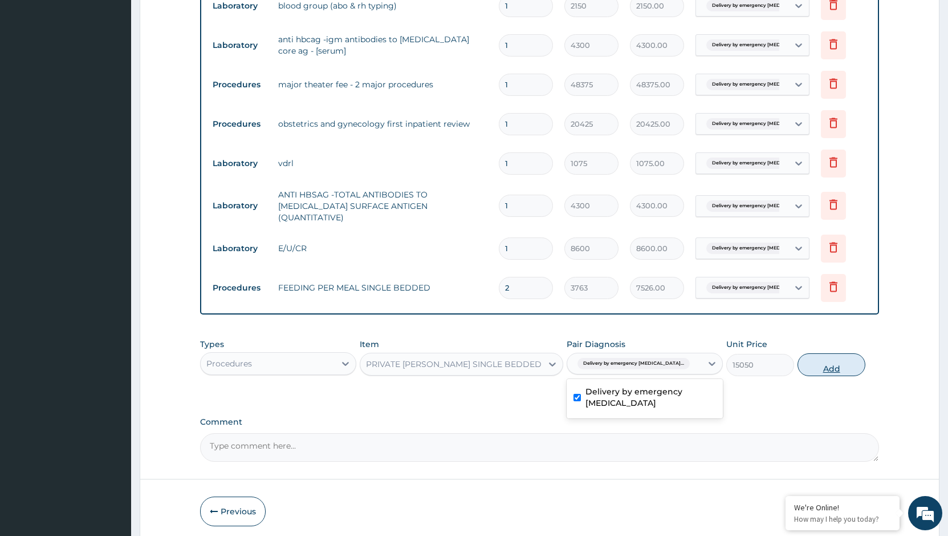
click at [819, 361] on button "Add" at bounding box center [832, 364] width 68 height 23
type input "0"
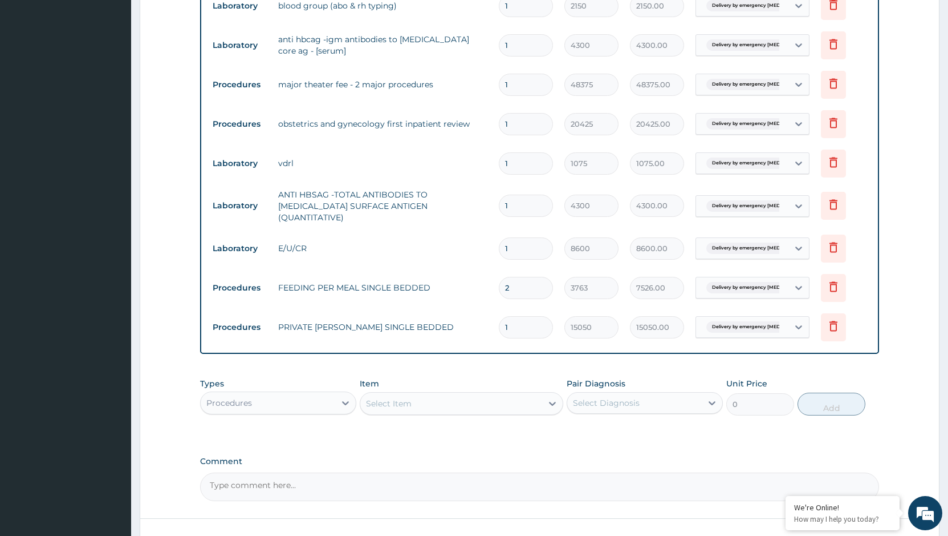
type input "0.00"
type input "2"
type input "30100.00"
type input "2"
click at [538, 182] on tr "Laboratory vdrl 1 1075 1075.00 Delivery by emergency cesarean... Delete" at bounding box center [540, 163] width 666 height 39
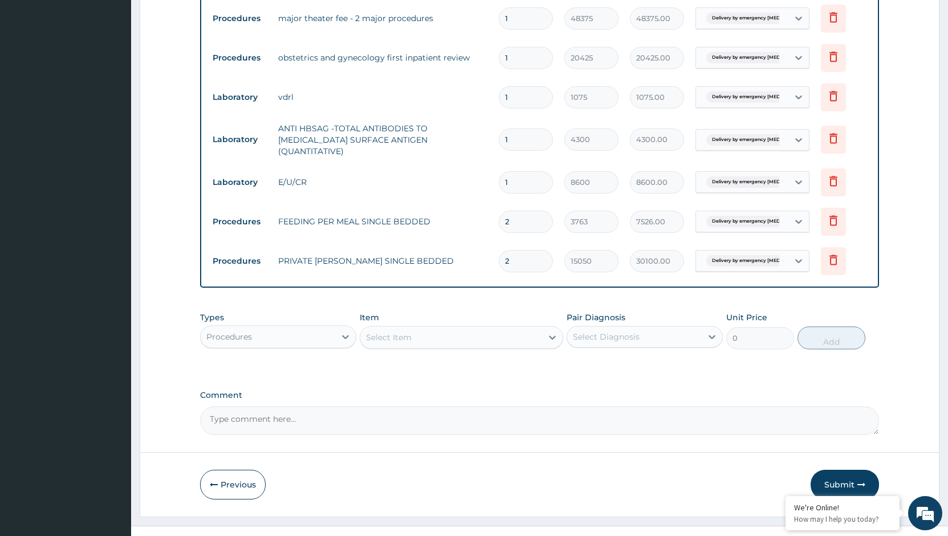
scroll to position [980, 0]
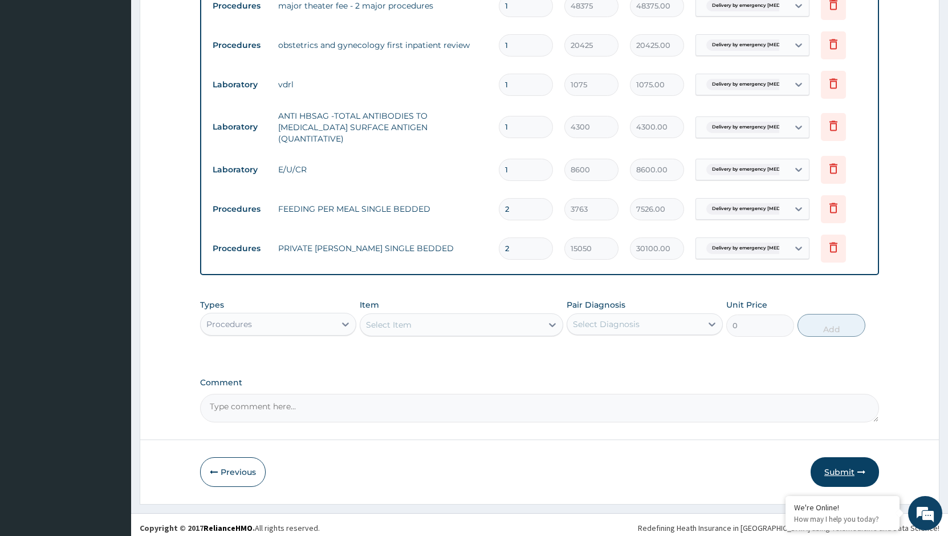
click at [836, 457] on button "Submit" at bounding box center [845, 472] width 68 height 30
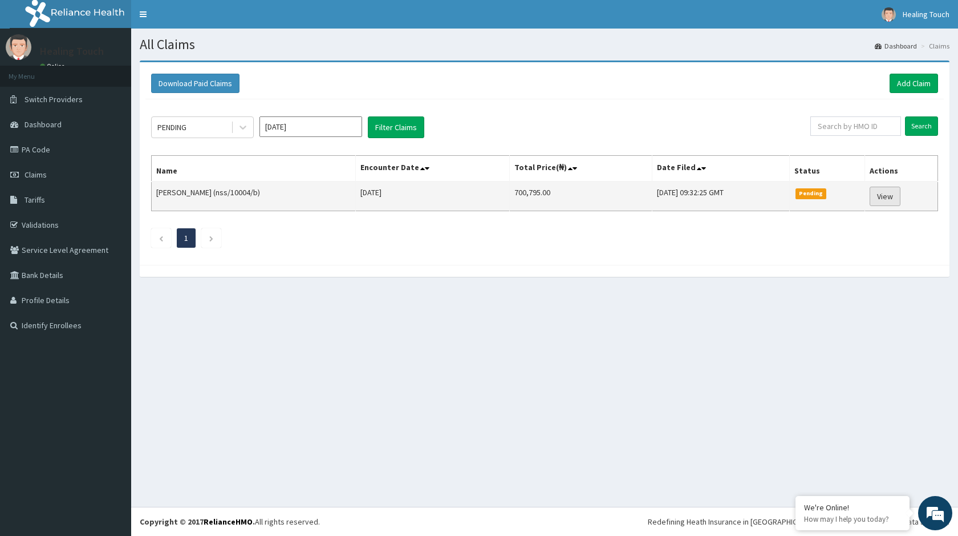
click at [888, 200] on link "View" at bounding box center [885, 195] width 31 height 19
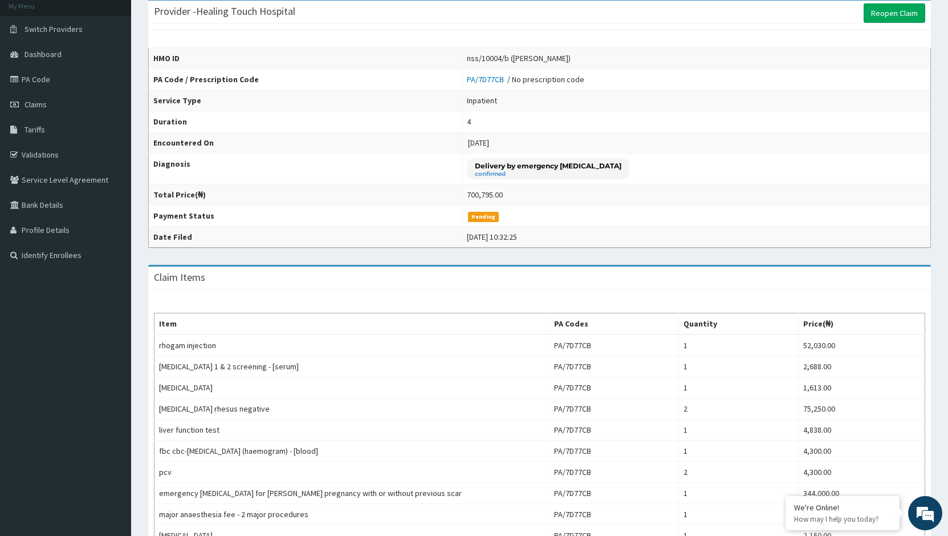
scroll to position [6, 0]
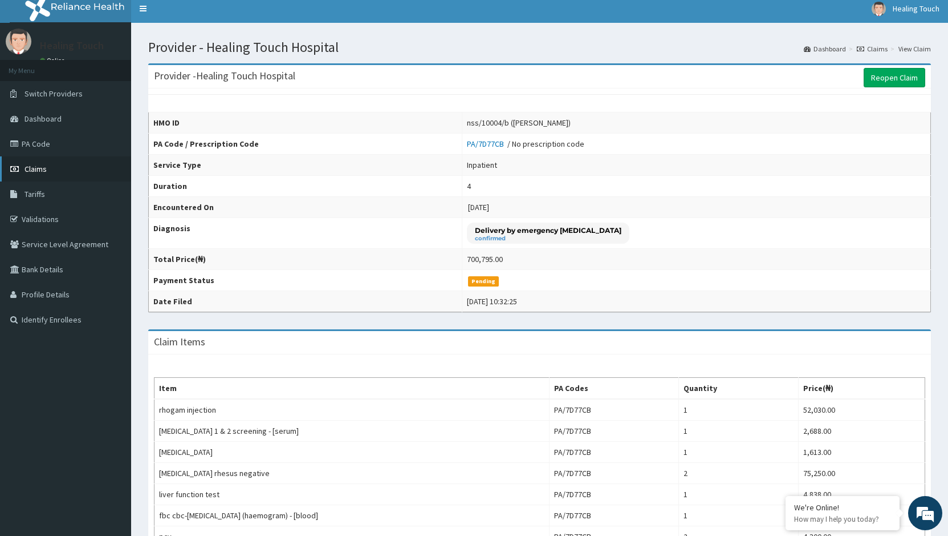
click at [43, 171] on span "Claims" at bounding box center [36, 169] width 22 height 10
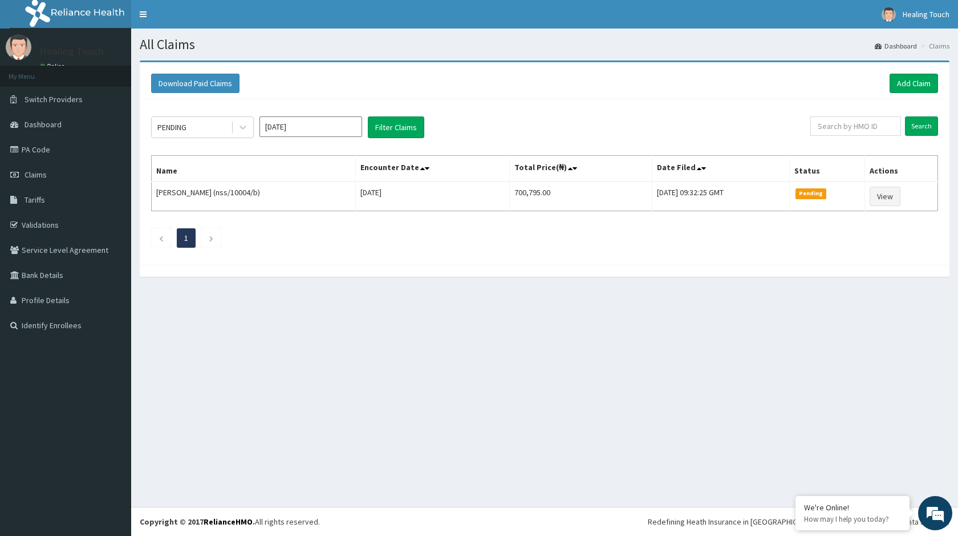
click at [311, 262] on div "Download Paid Claims Add Claim × Note you can only download claims within a max…" at bounding box center [545, 163] width 810 height 202
click at [425, 374] on div "All Claims Dashboard Claims Download Paid Claims Add Claim × Note you can only …" at bounding box center [544, 268] width 827 height 478
